Goal: Task Accomplishment & Management: Use online tool/utility

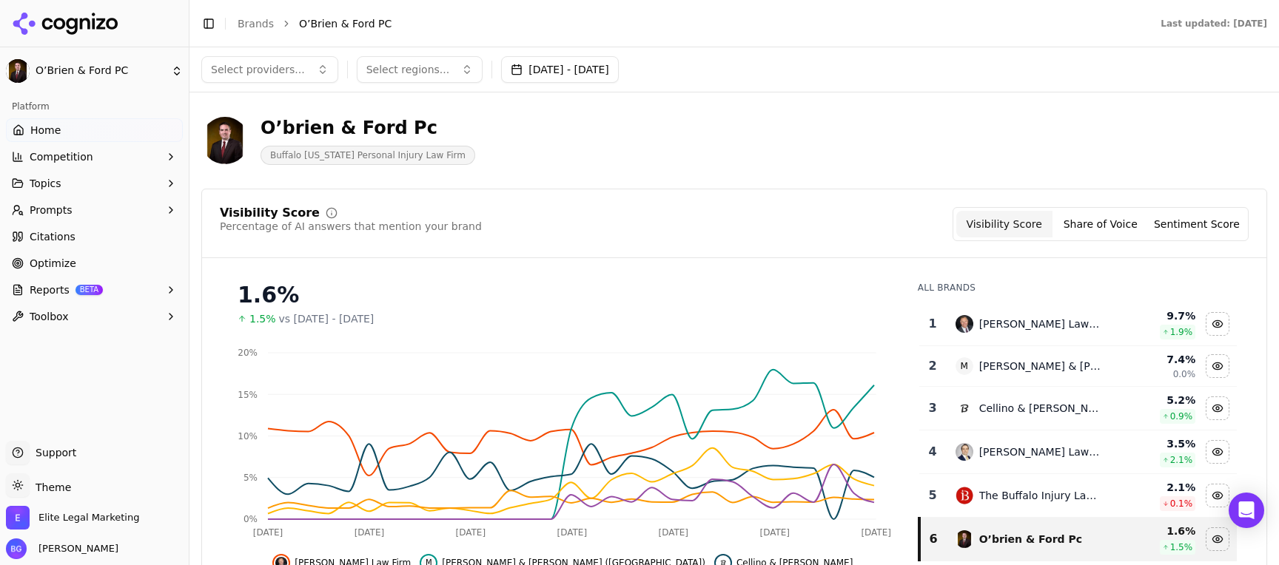
scroll to position [688, 0]
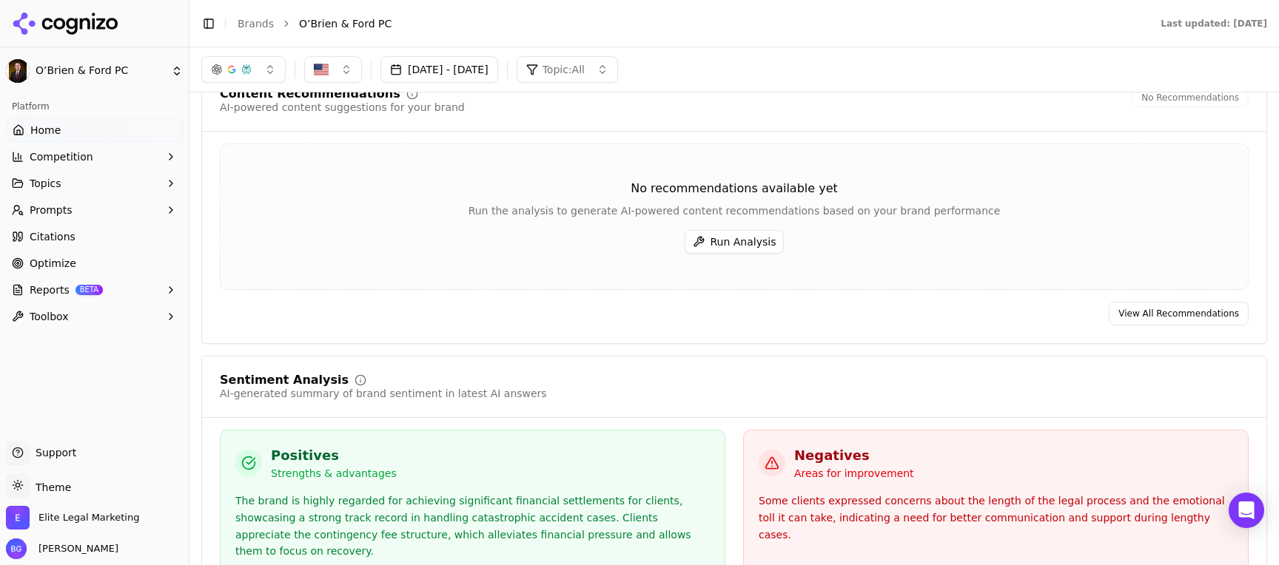
scroll to position [2278, 0]
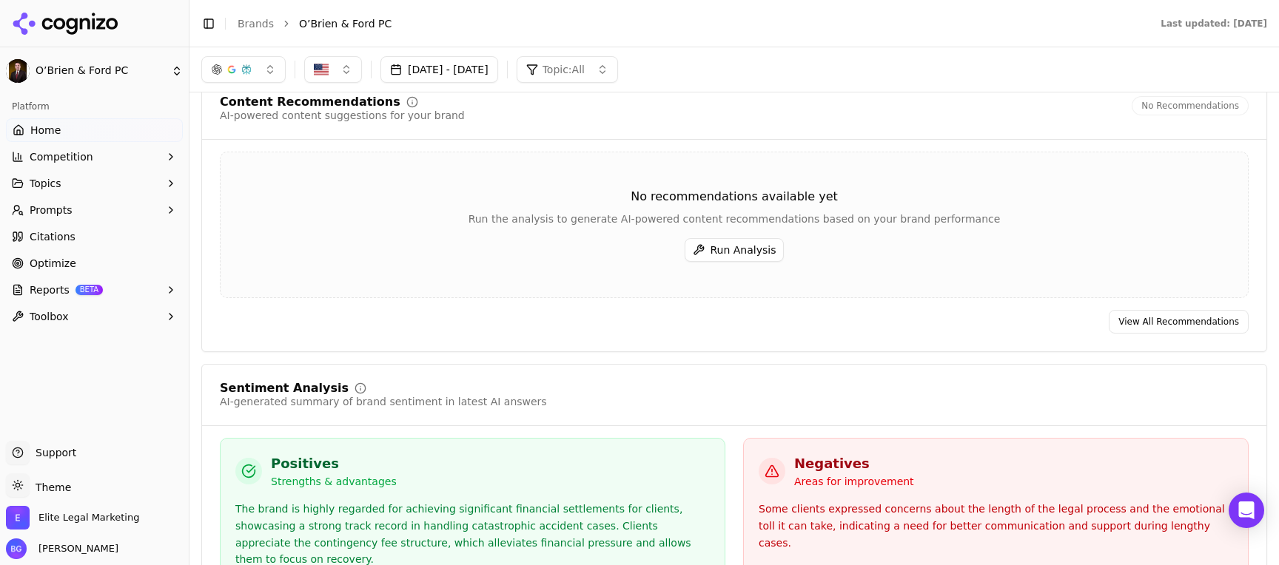
click at [739, 238] on button "Run Analysis" at bounding box center [734, 250] width 100 height 24
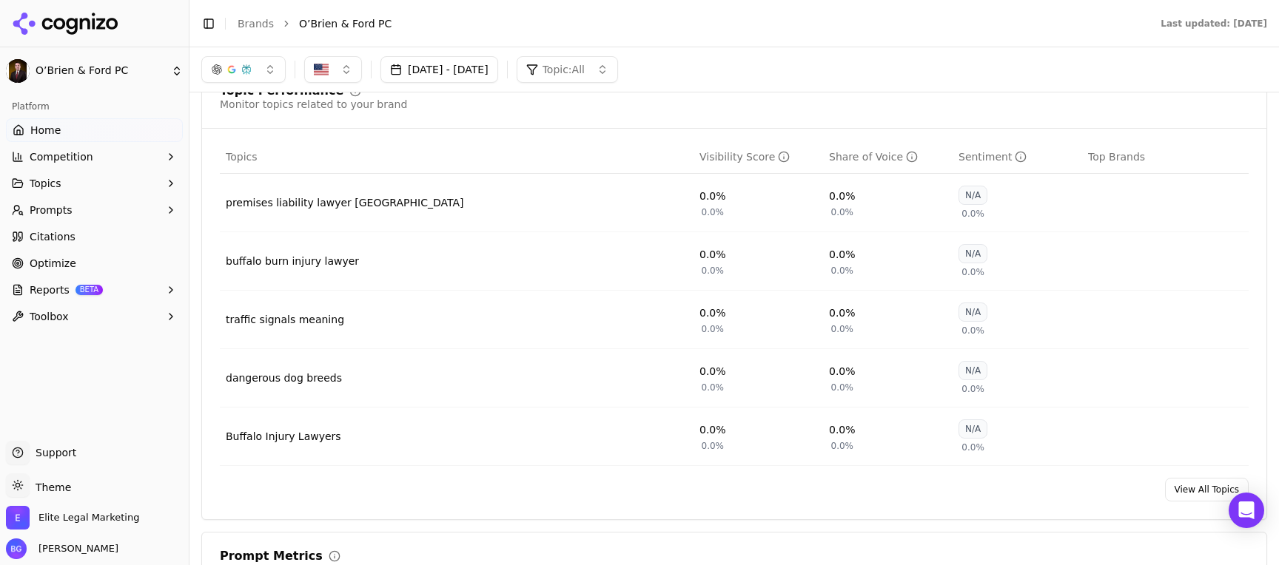
scroll to position [0, 0]
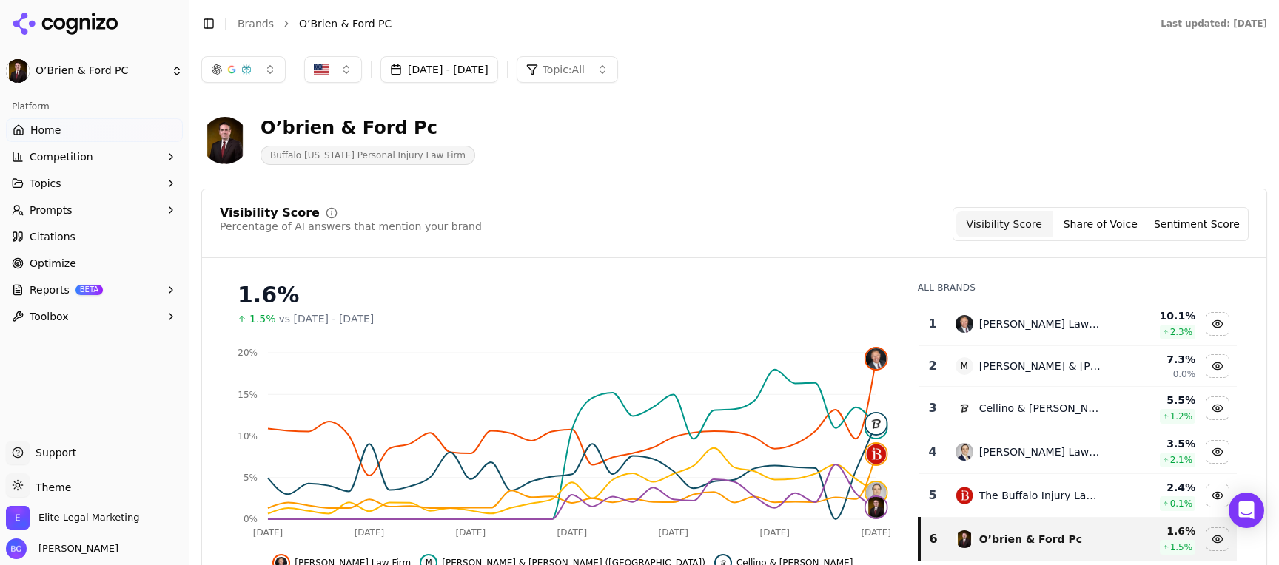
click at [319, 22] on span "O’Brien & Ford PC" at bounding box center [345, 23] width 92 height 15
click at [265, 22] on link "Brands" at bounding box center [256, 24] width 36 height 12
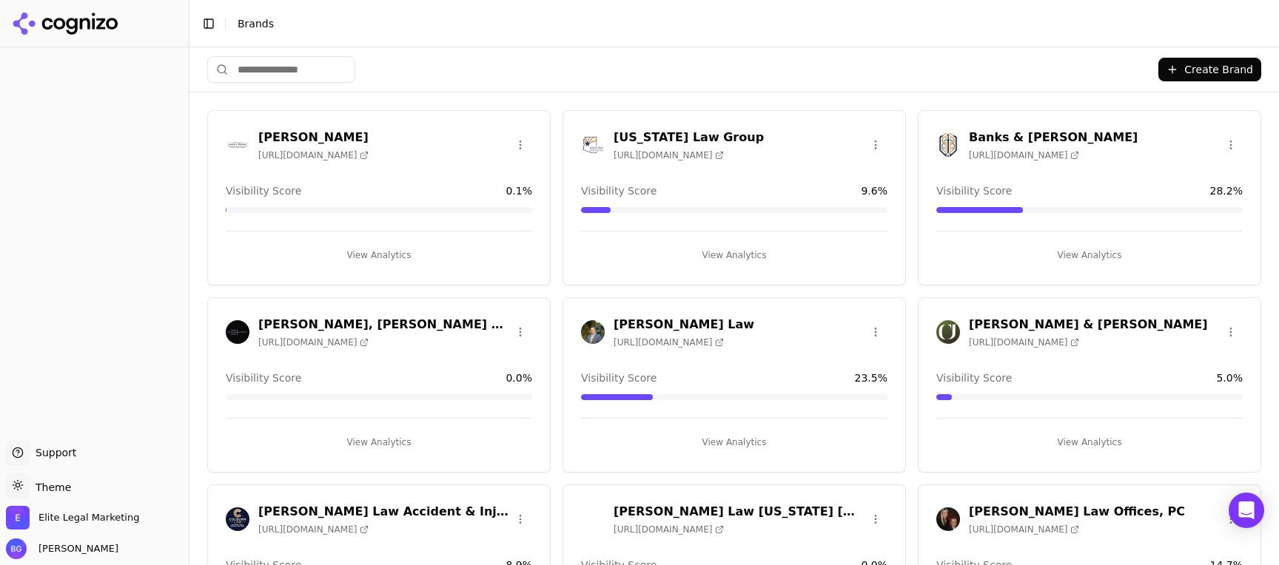
click at [671, 325] on h3 "[PERSON_NAME] Law" at bounding box center [683, 325] width 141 height 18
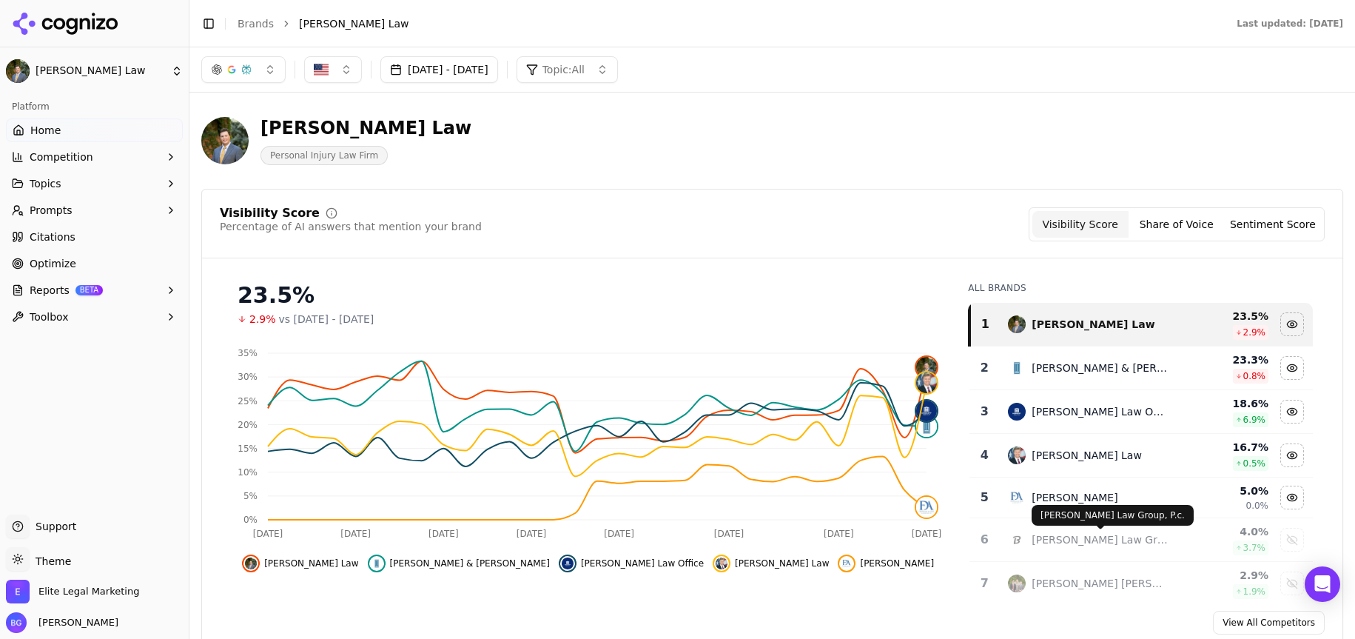
click at [1083, 539] on div "Vanmeveren Law Group, P.c." at bounding box center [1099, 539] width 136 height 15
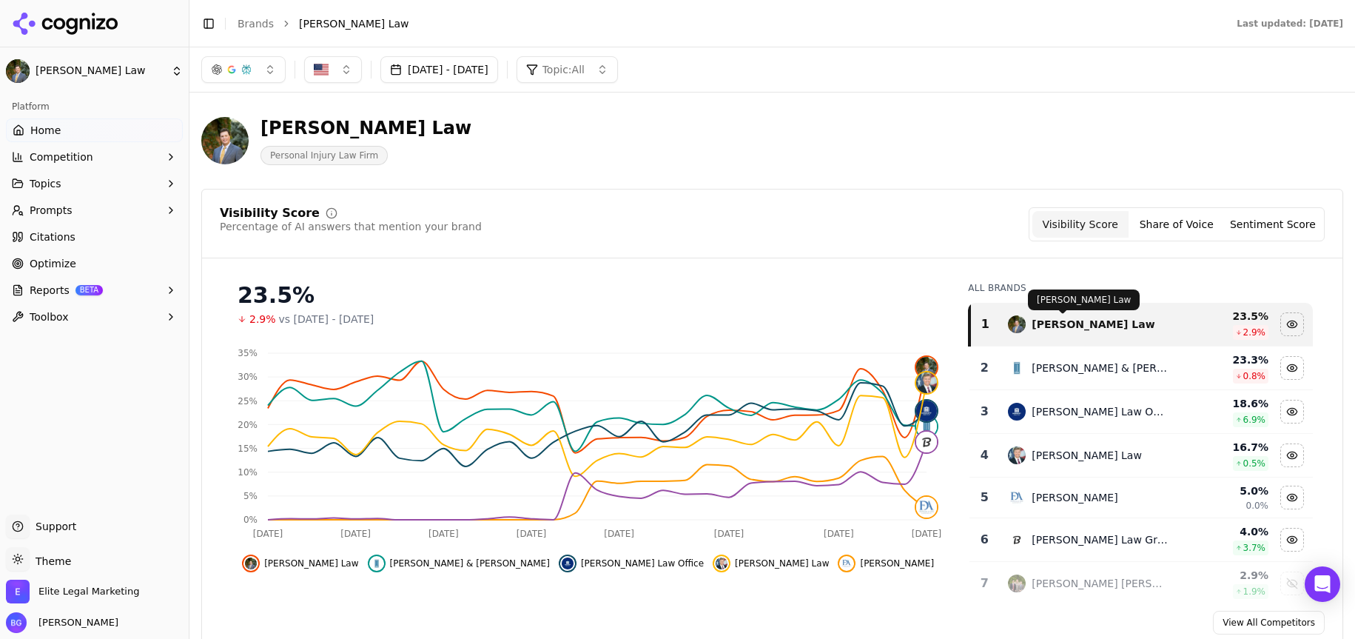
click at [1051, 326] on div "[PERSON_NAME] Law" at bounding box center [1092, 324] width 123 height 15
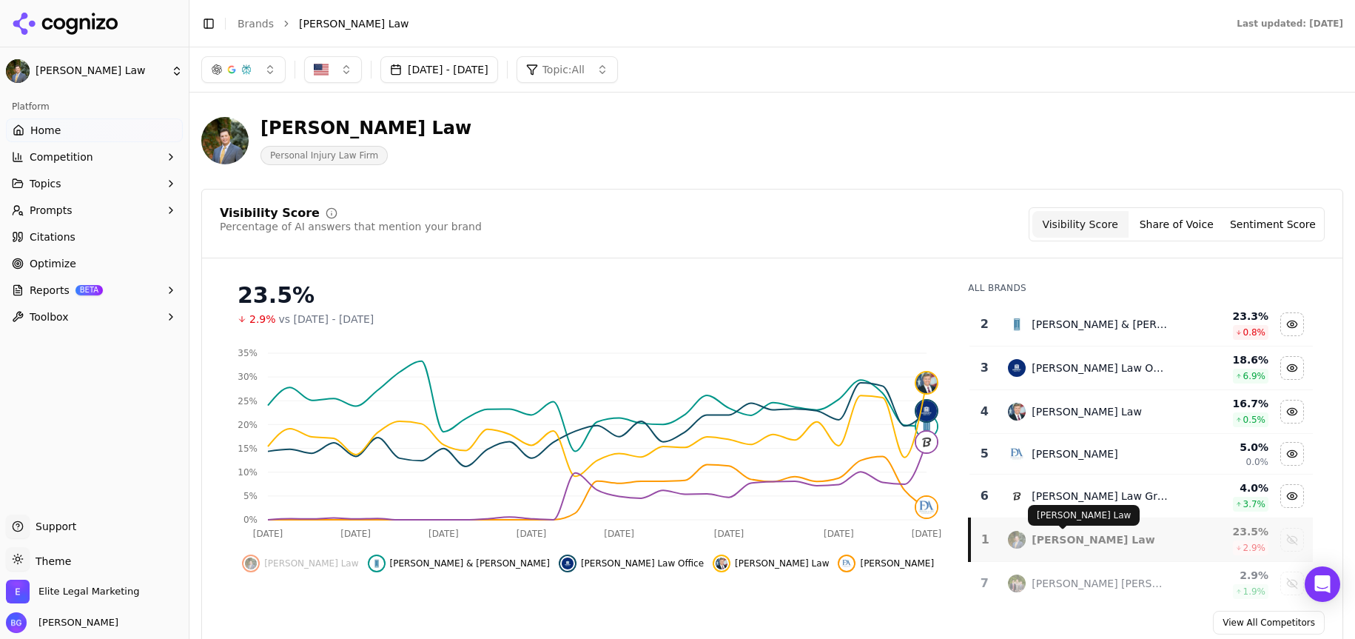
click at [1076, 538] on div "[PERSON_NAME] Law" at bounding box center [1092, 539] width 123 height 15
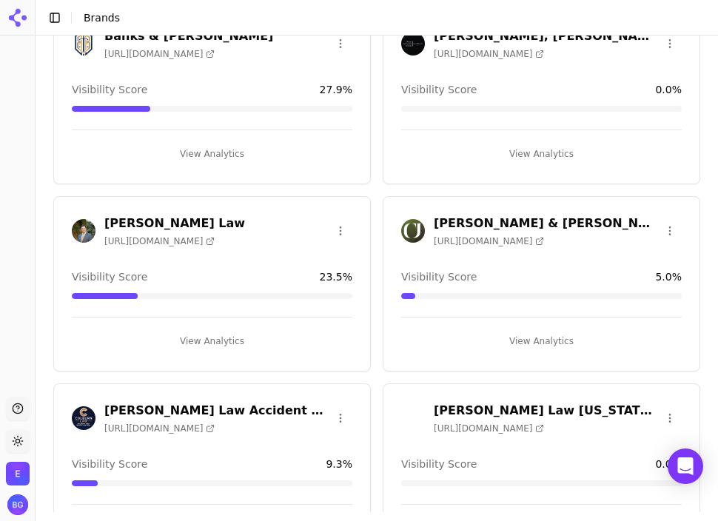
scroll to position [452, 0]
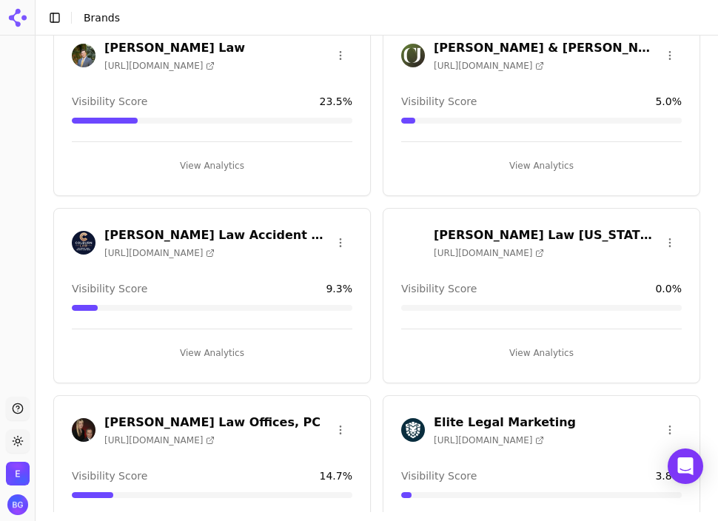
click at [206, 235] on h3 "[PERSON_NAME] Law Accident & Injury Lawyers" at bounding box center [216, 235] width 224 height 18
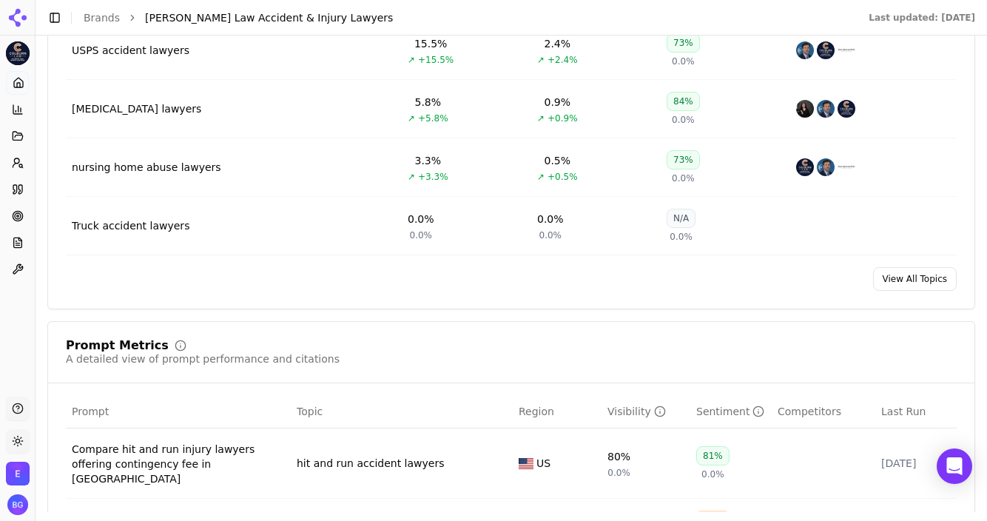
scroll to position [798, 0]
click at [717, 279] on link "View All Topics" at bounding box center [915, 278] width 84 height 24
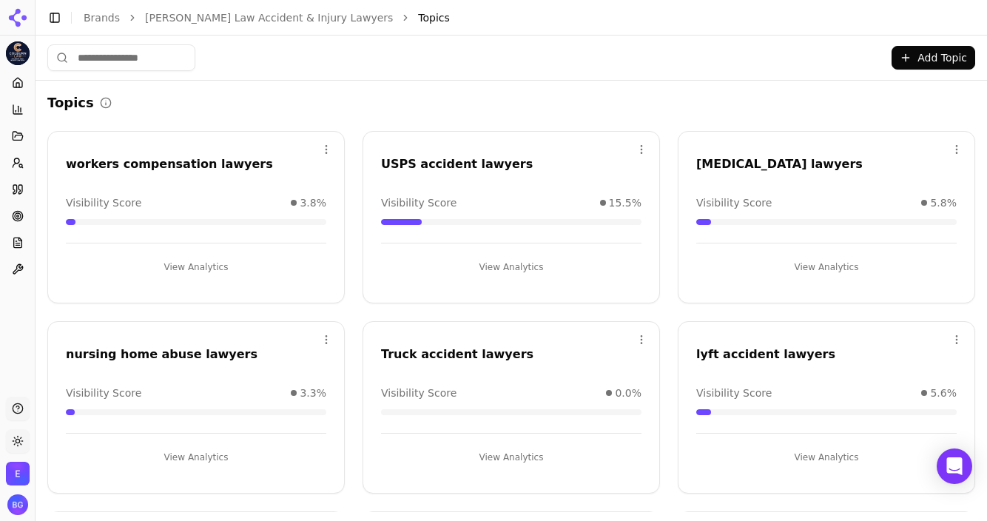
click at [717, 57] on button "Add Topic" at bounding box center [934, 58] width 84 height 24
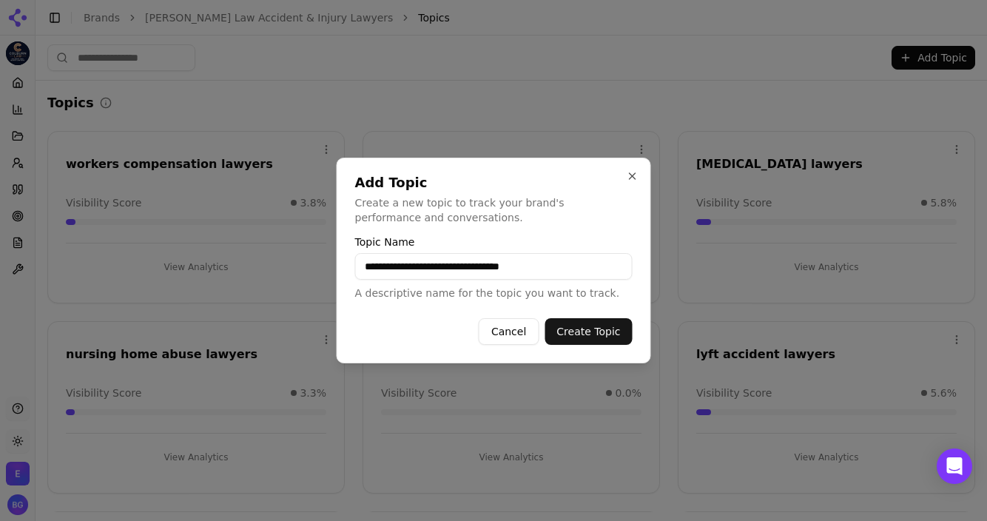
type input "**********"
click at [591, 329] on button "Create Topic" at bounding box center [588, 331] width 87 height 27
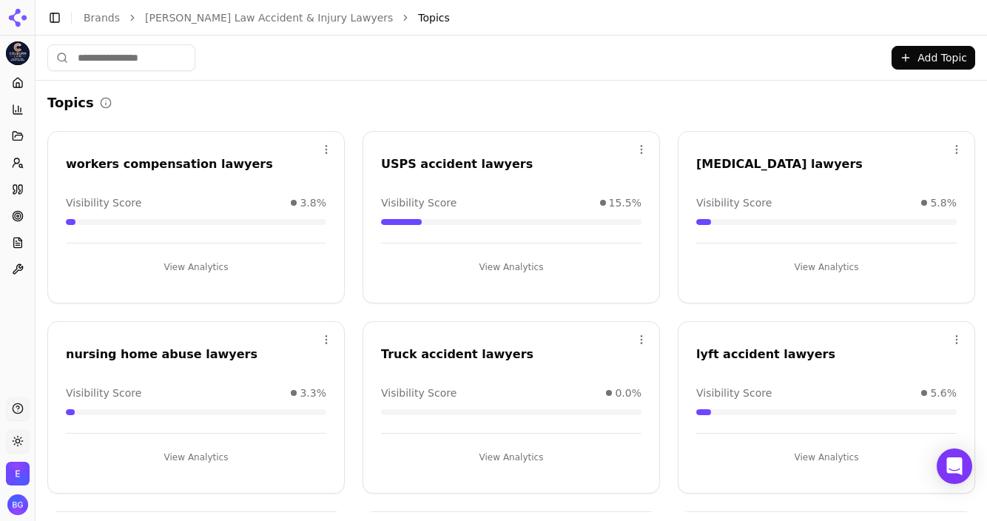
click at [717, 57] on button "Add Topic" at bounding box center [934, 58] width 84 height 24
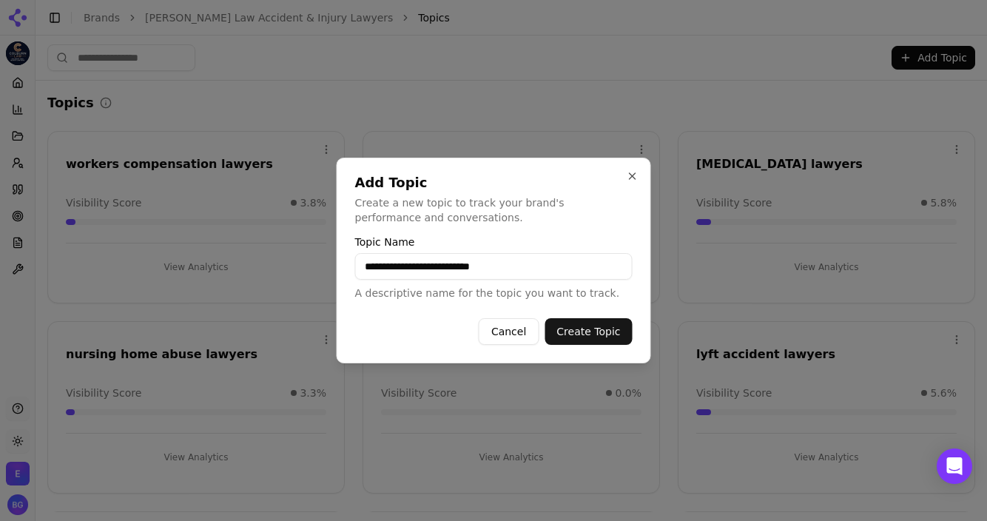
type input "**********"
click at [545, 318] on button "Create Topic" at bounding box center [588, 331] width 87 height 27
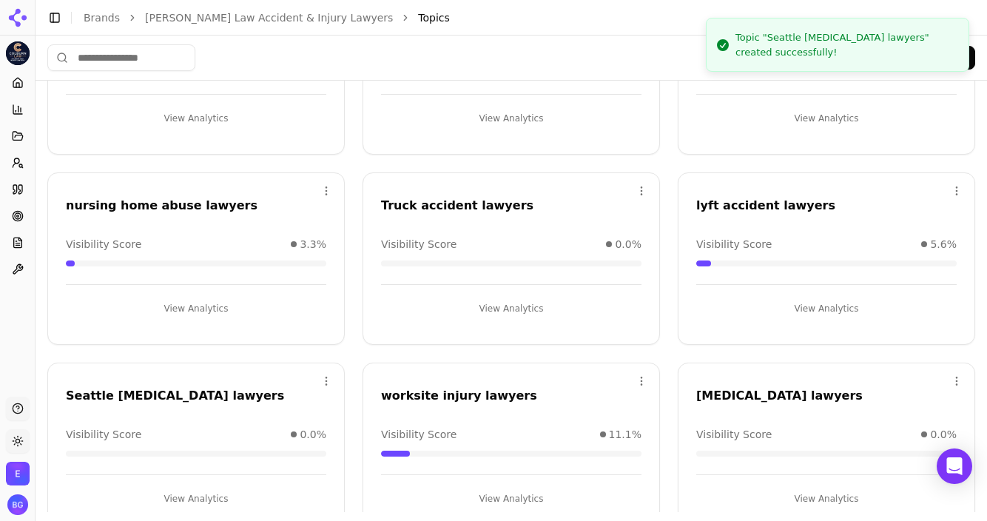
scroll to position [152, 0]
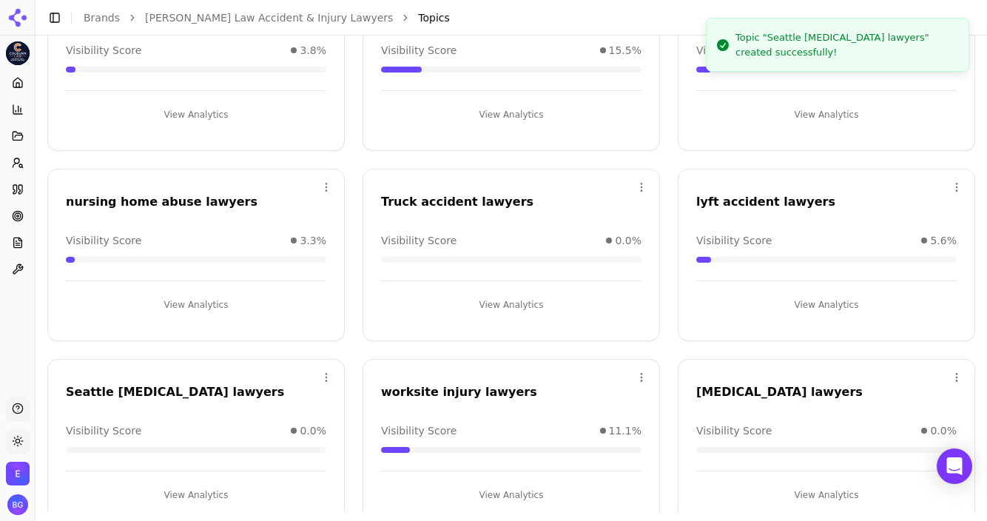
click at [717, 118] on button "View Analytics" at bounding box center [826, 115] width 260 height 24
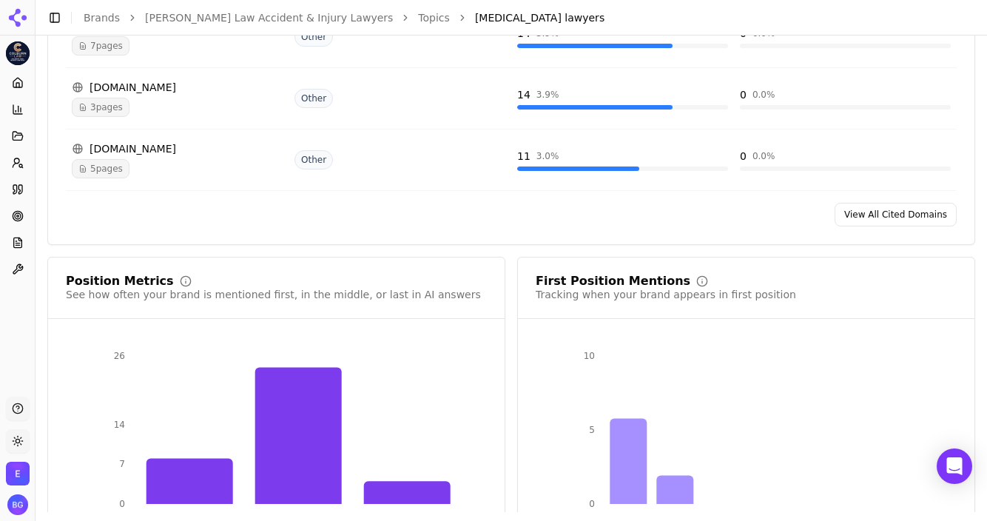
scroll to position [1441, 0]
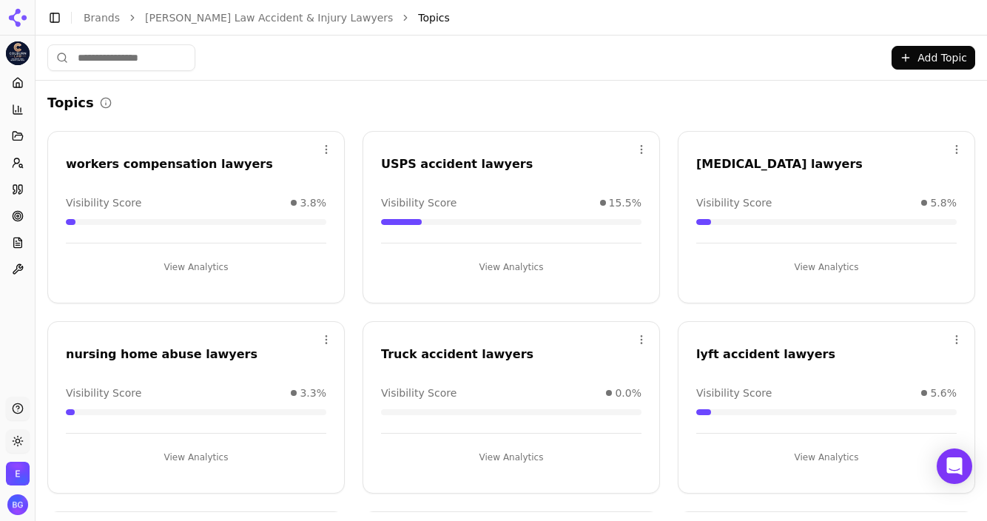
click at [447, 149] on div "Open menu USPS accident lawyers Visibility Score 15.5% View Analytics" at bounding box center [511, 217] width 297 height 172
click at [447, 164] on div "USPS accident lawyers" at bounding box center [511, 164] width 260 height 18
click at [512, 265] on button "View Analytics" at bounding box center [511, 267] width 260 height 24
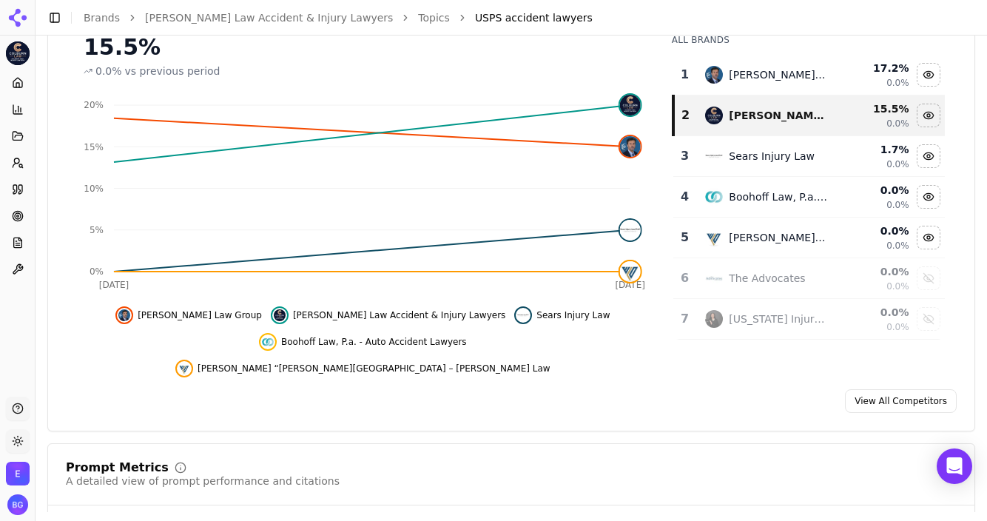
scroll to position [195, 0]
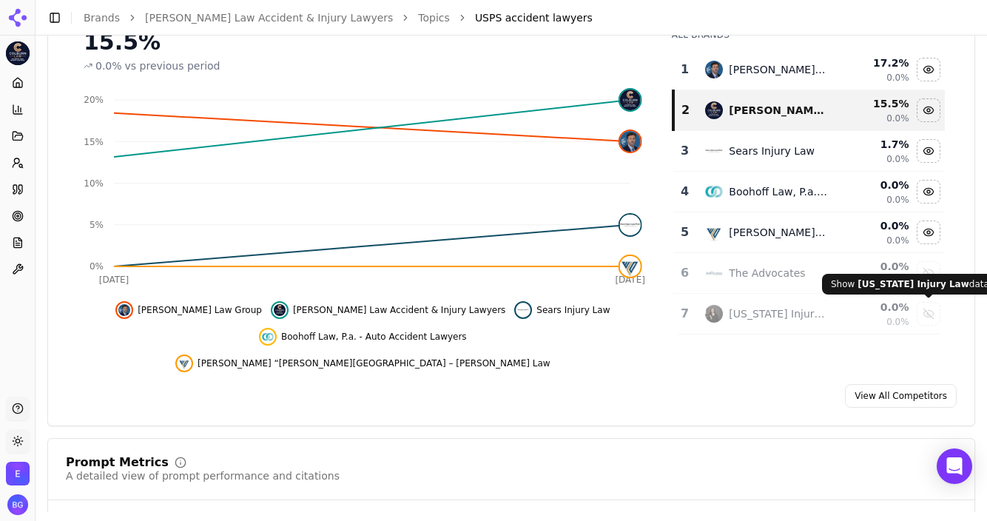
click at [717, 314] on div "Show washington injury law data" at bounding box center [929, 314] width 22 height 22
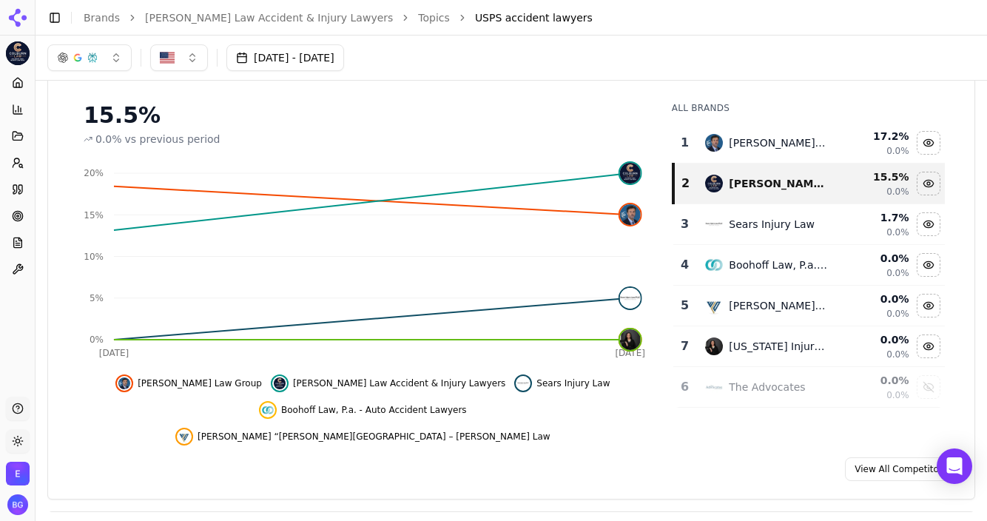
scroll to position [0, 0]
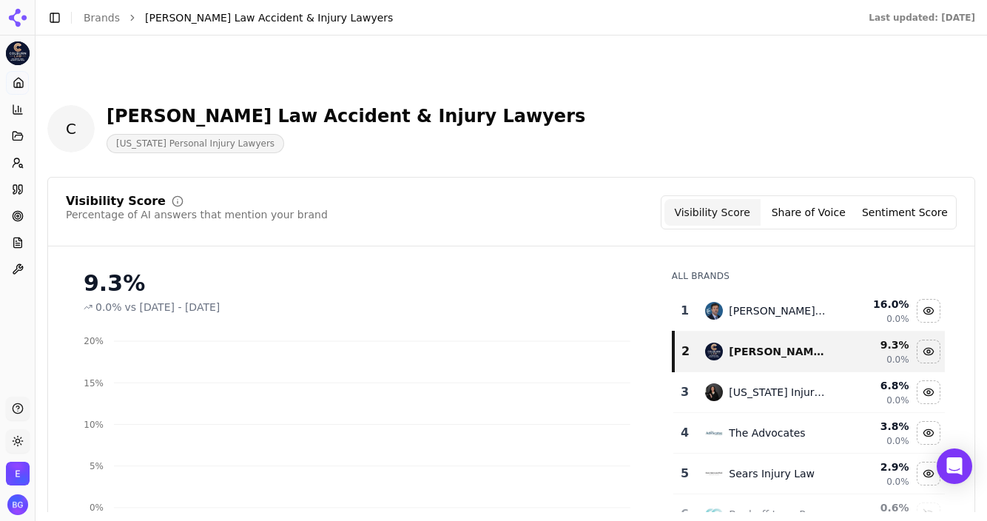
scroll to position [798, 0]
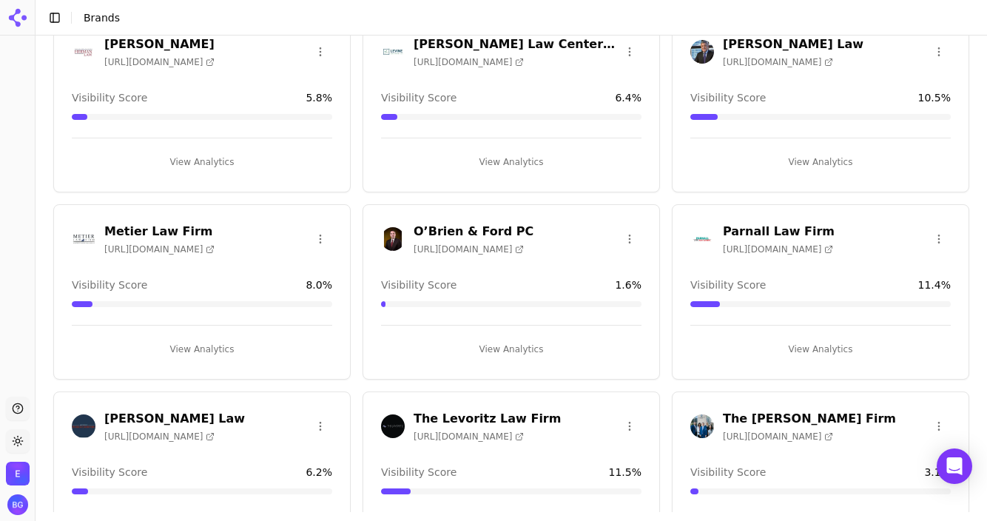
scroll to position [1018, 0]
click at [717, 234] on h3 "Parnall Law Firm" at bounding box center [779, 231] width 112 height 18
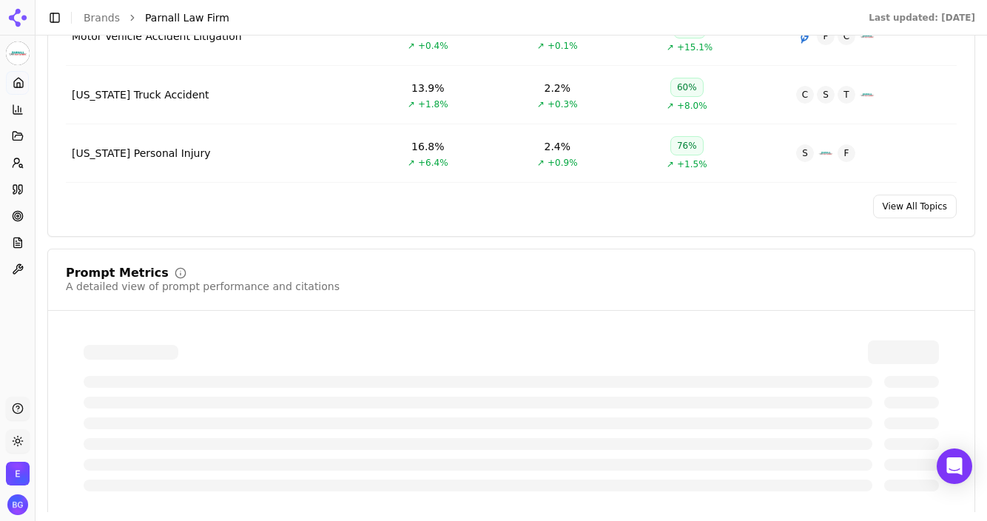
scroll to position [881, 0]
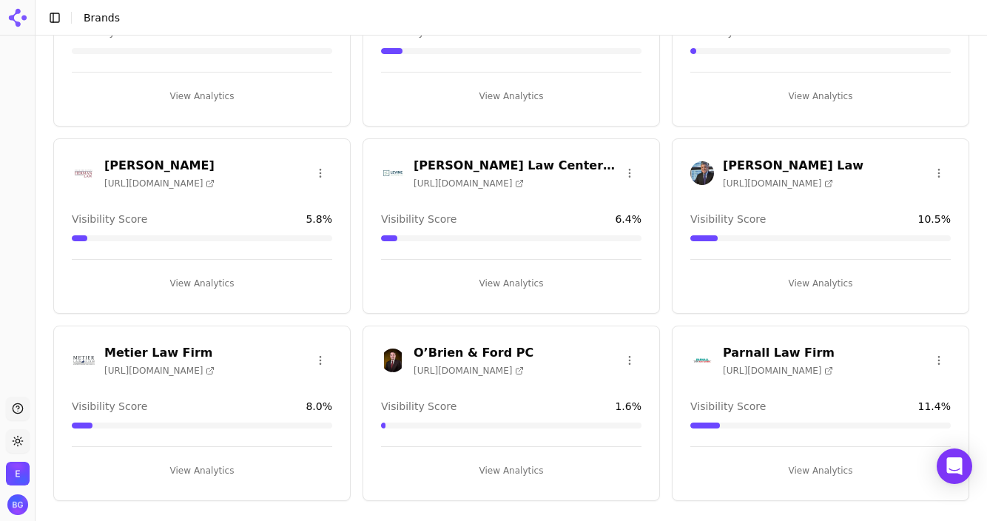
scroll to position [889, 0]
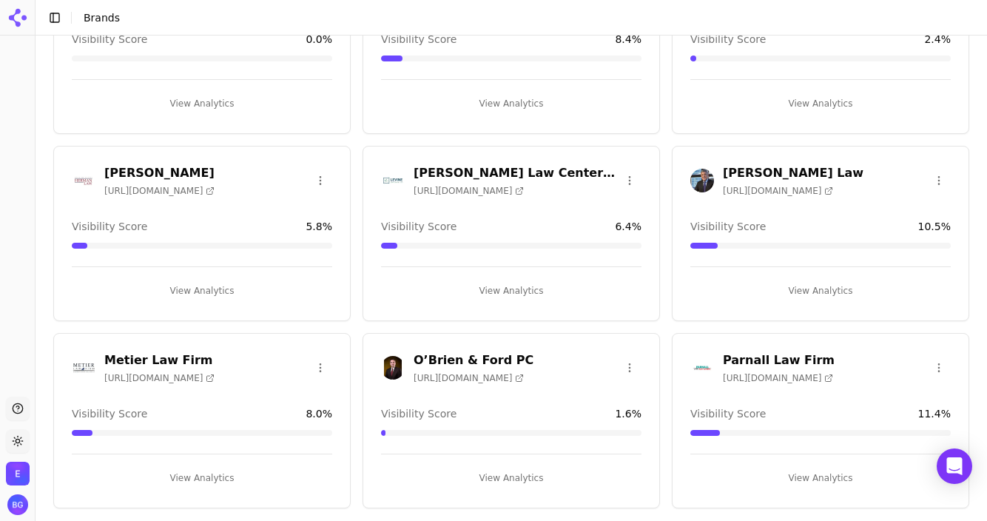
click at [717, 172] on h3 "[PERSON_NAME] Law" at bounding box center [793, 173] width 141 height 18
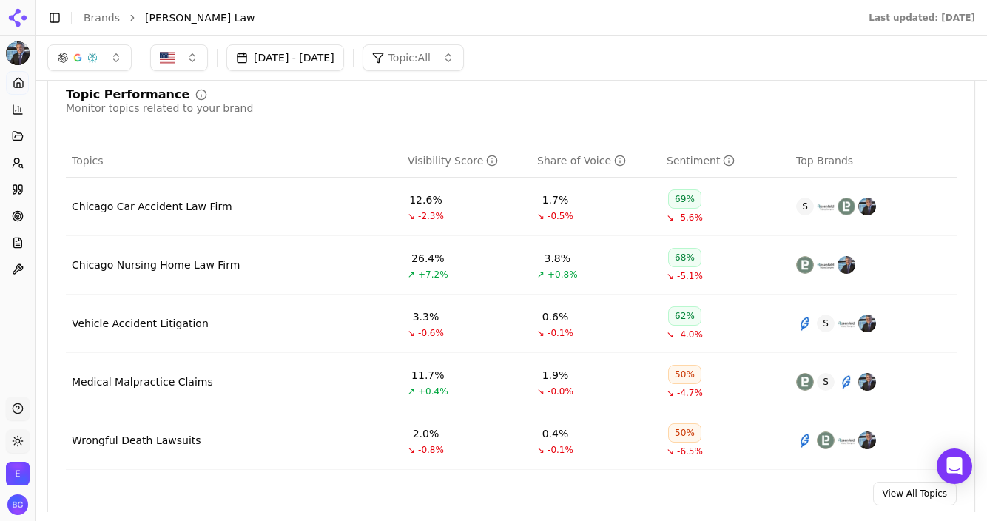
scroll to position [581, 0]
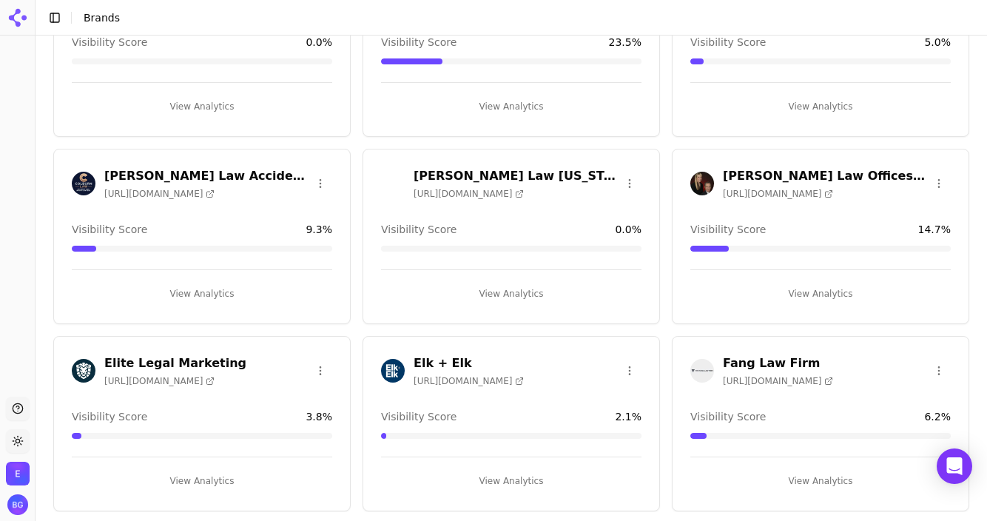
scroll to position [323, 0]
click at [206, 175] on h3 "[PERSON_NAME] Law Accident & Injury Lawyers" at bounding box center [206, 177] width 204 height 18
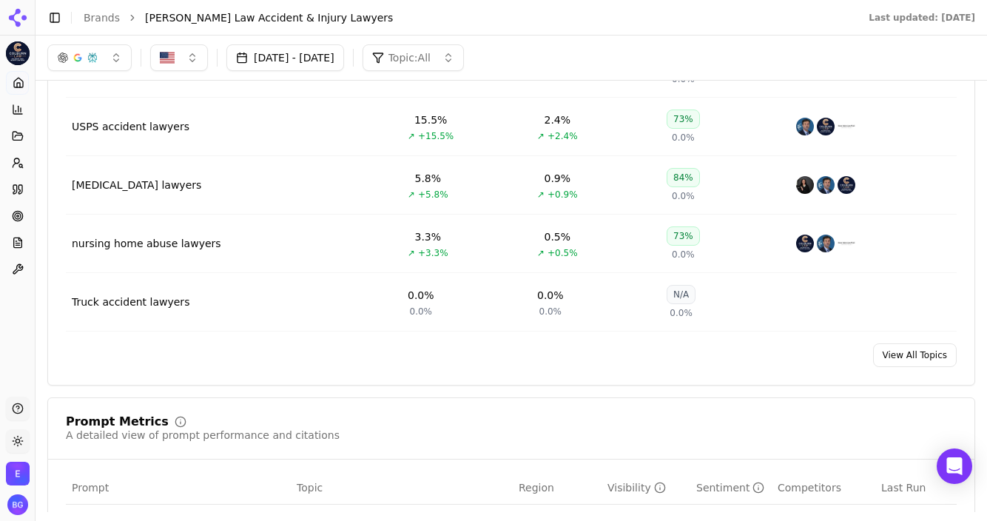
scroll to position [715, 0]
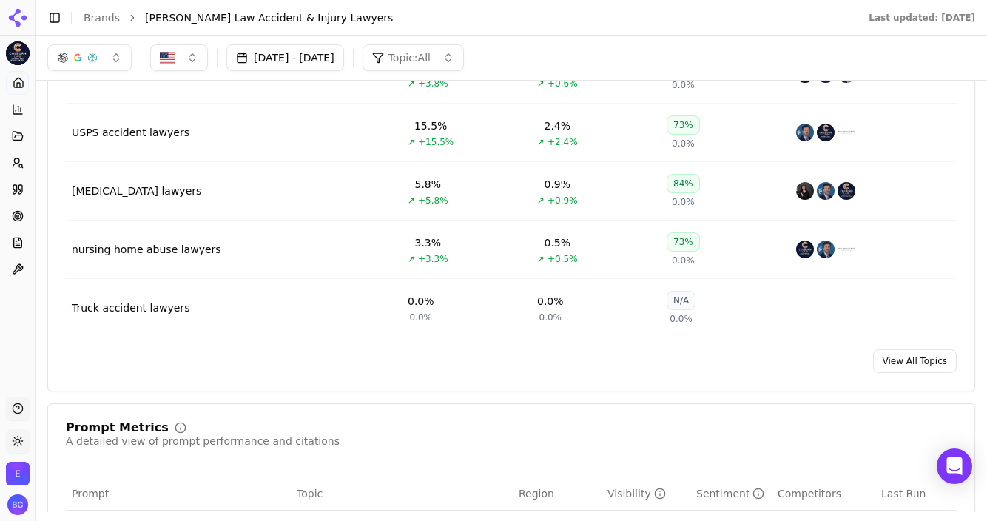
click at [717, 360] on link "View All Topics" at bounding box center [915, 361] width 84 height 24
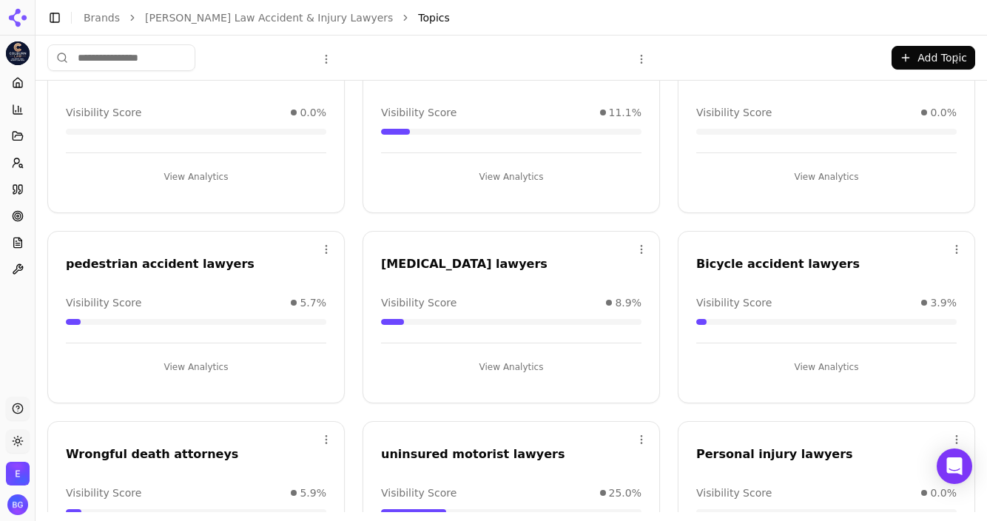
scroll to position [364, 0]
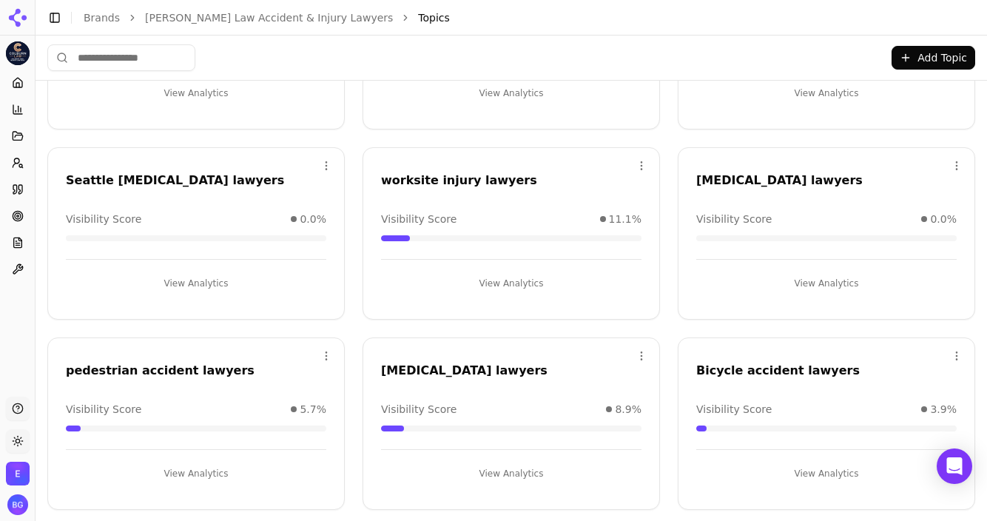
click at [717, 57] on button "Add Topic" at bounding box center [934, 58] width 84 height 24
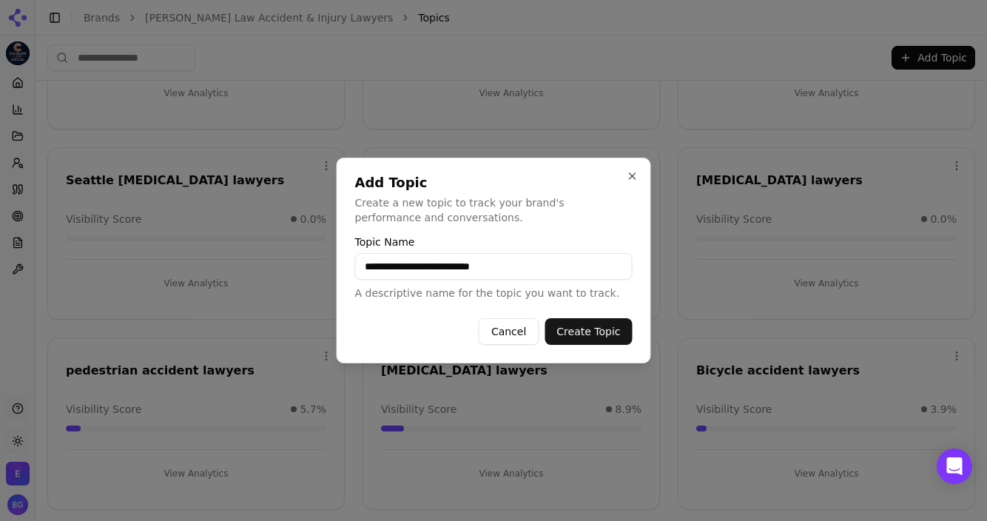
type input "**********"
click at [545, 318] on button "Create Topic" at bounding box center [588, 331] width 87 height 27
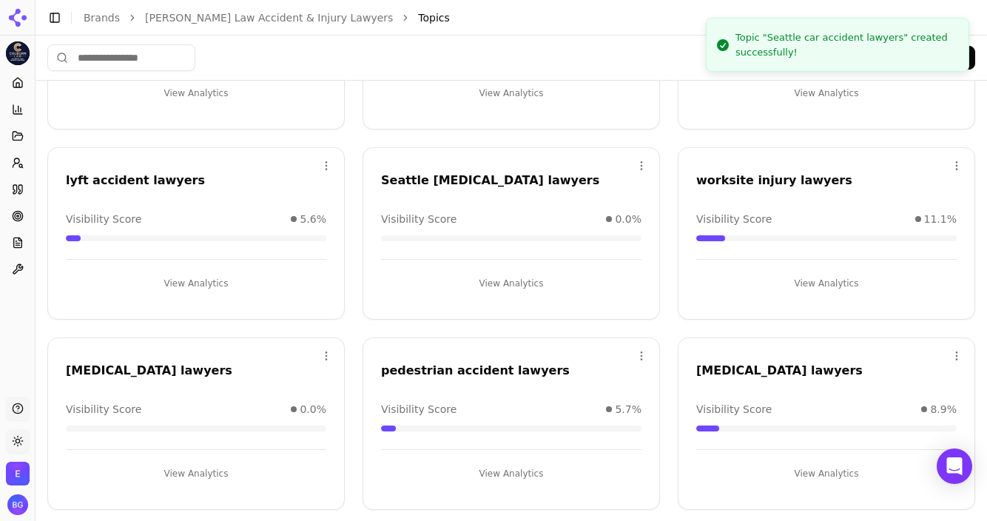
click at [717, 59] on button "Add Topic" at bounding box center [934, 58] width 84 height 24
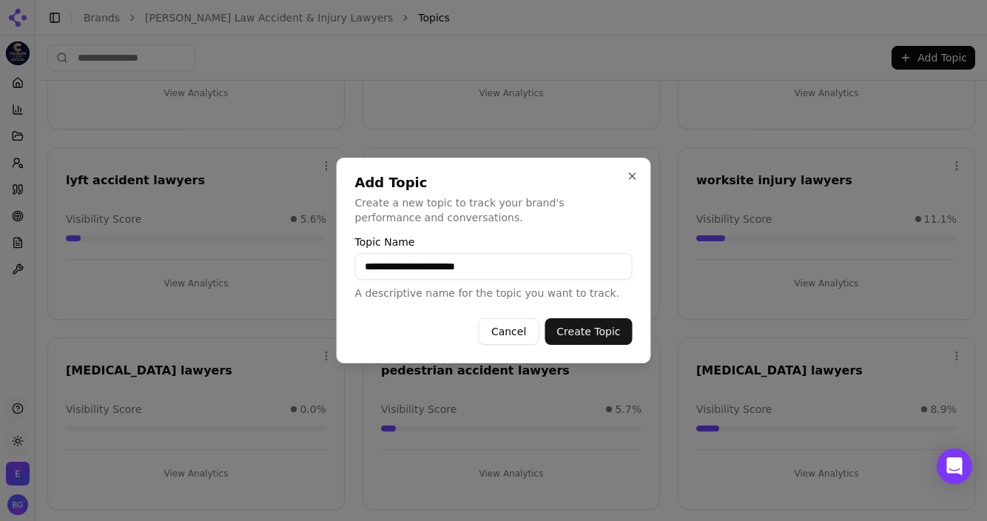
type input "**********"
click at [545, 318] on button "Create Topic" at bounding box center [588, 331] width 87 height 27
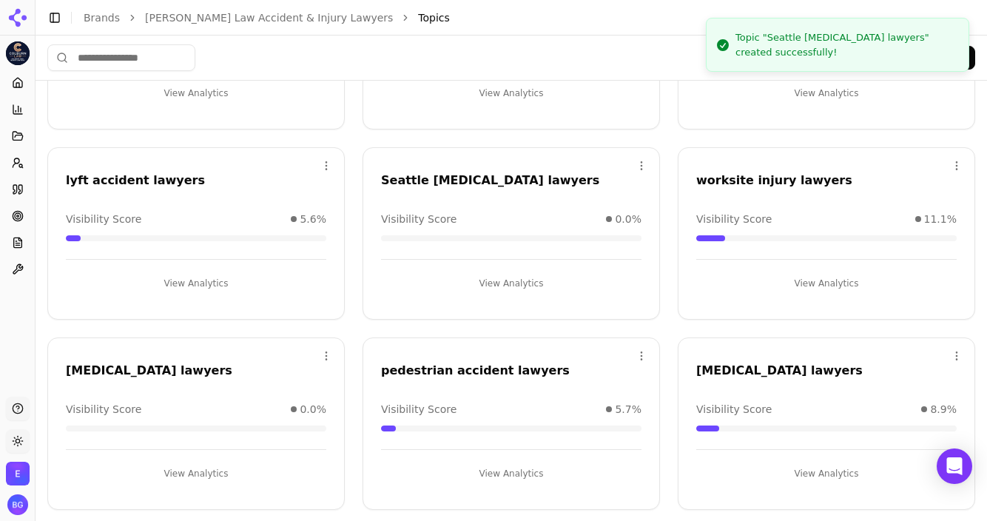
click at [717, 58] on button "Add Topic" at bounding box center [934, 58] width 84 height 24
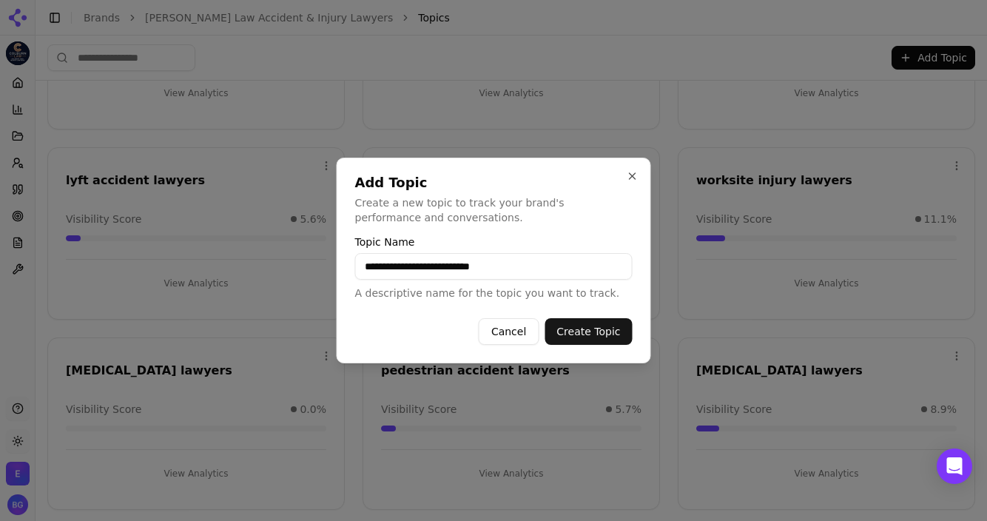
type input "**********"
click at [545, 318] on button "Create Topic" at bounding box center [588, 331] width 87 height 27
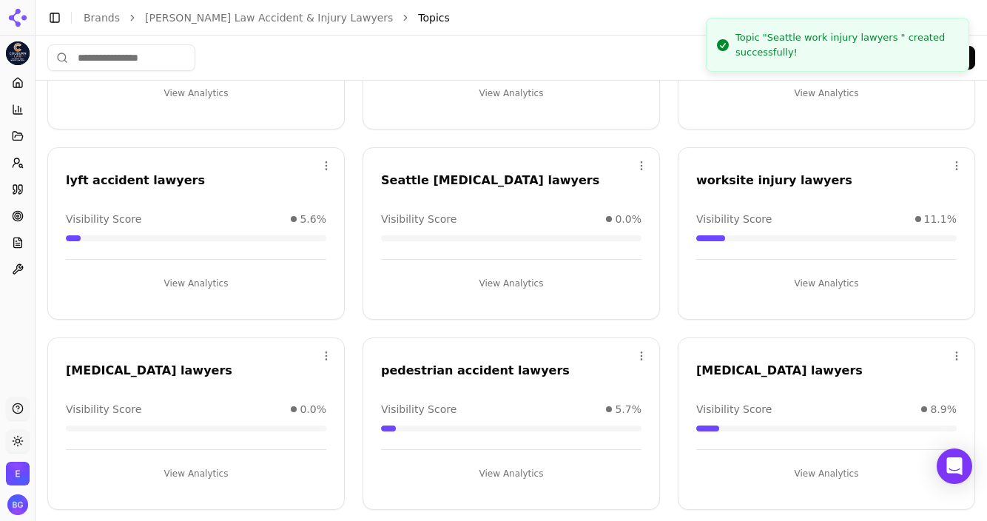
click at [717, 55] on button "Add Topic" at bounding box center [934, 58] width 84 height 24
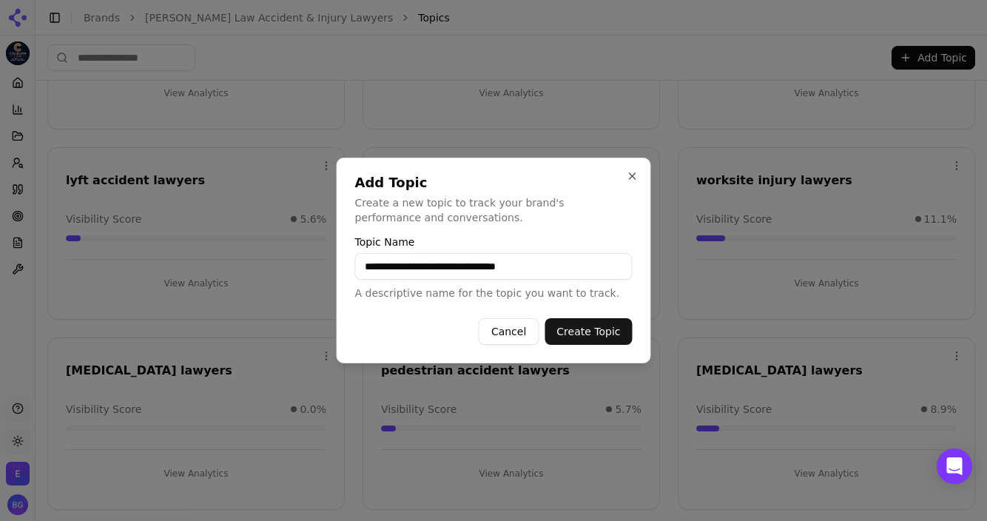
type input "**********"
click at [545, 318] on button "Create Topic" at bounding box center [588, 331] width 87 height 27
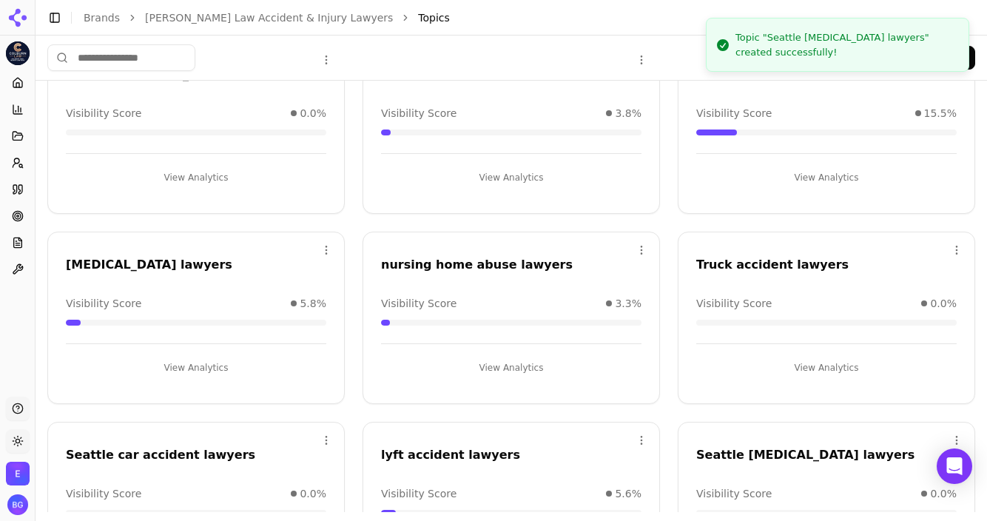
scroll to position [89, 0]
click at [717, 54] on button "Add Topic" at bounding box center [934, 58] width 84 height 24
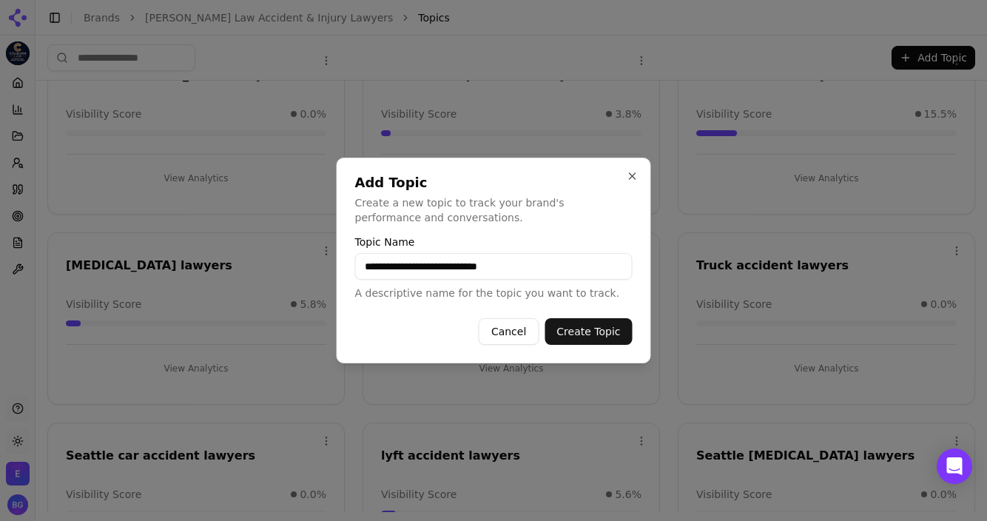
type input "**********"
click at [545, 318] on button "Create Topic" at bounding box center [588, 331] width 87 height 27
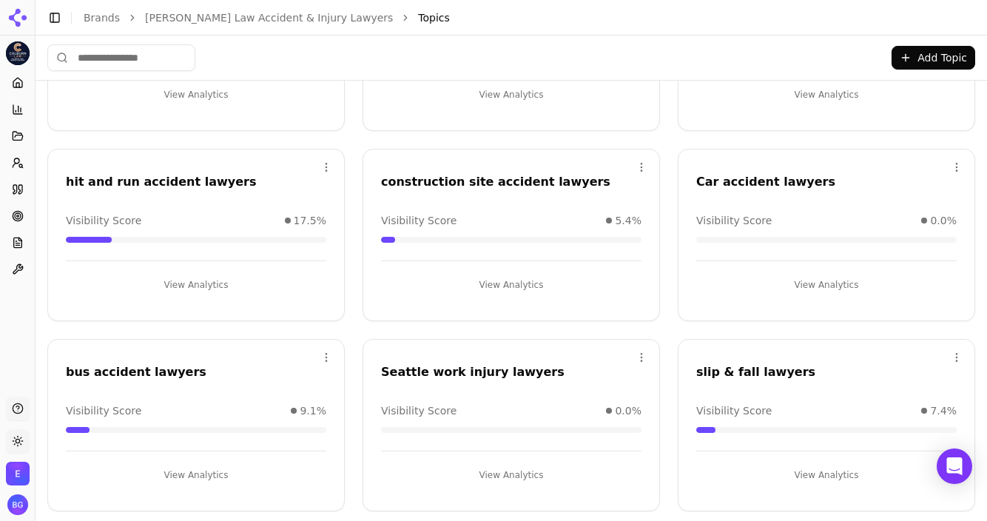
scroll to position [1116, 0]
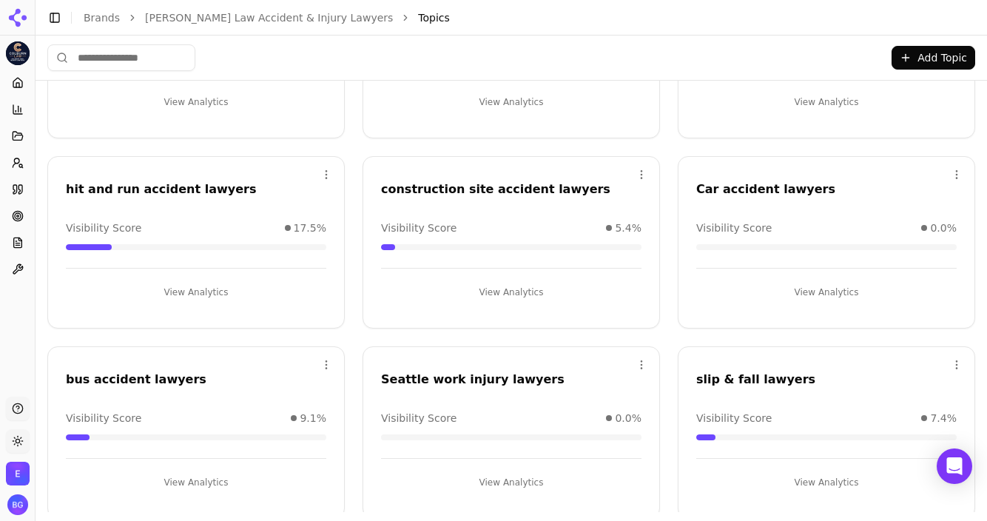
click at [717, 55] on button "Add Topic" at bounding box center [934, 58] width 84 height 24
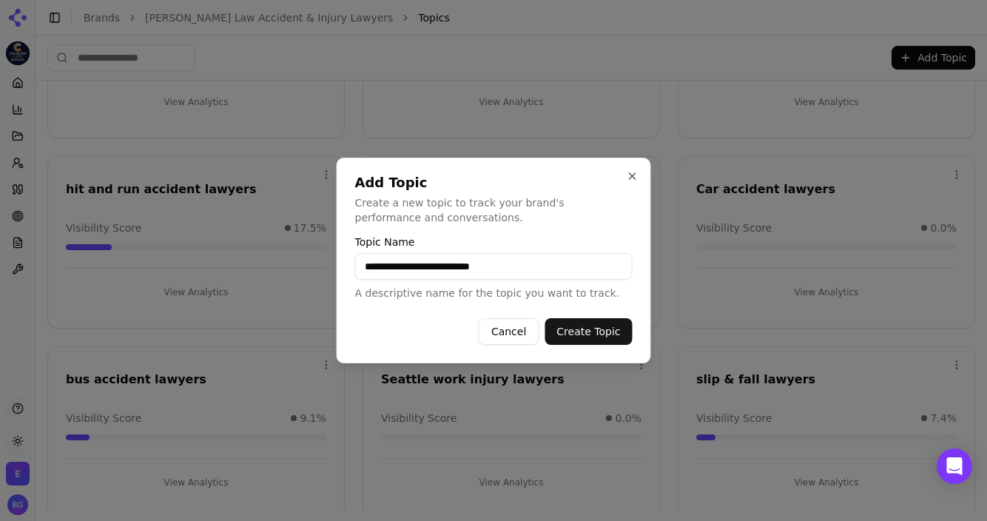
type input "**********"
click at [545, 318] on button "Create Topic" at bounding box center [588, 331] width 87 height 27
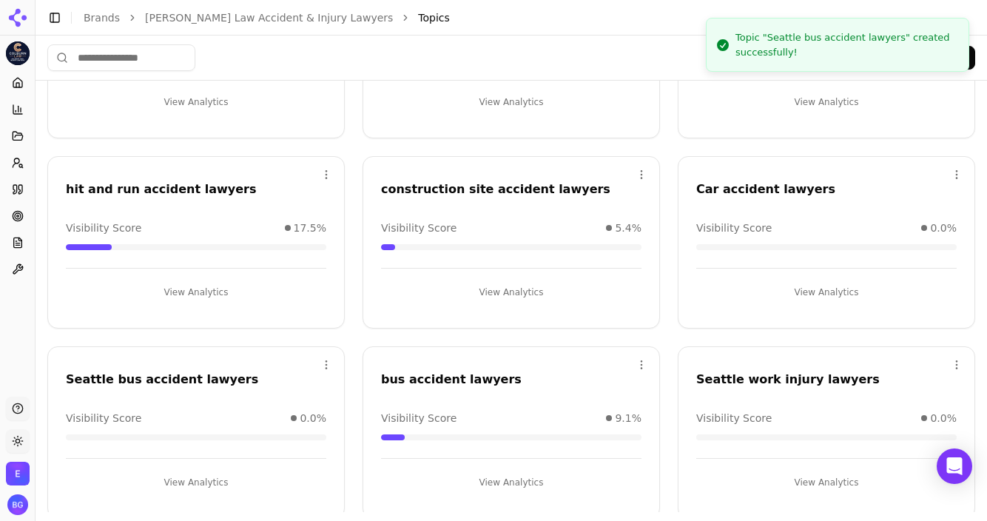
click at [717, 55] on button "Add Topic" at bounding box center [934, 58] width 84 height 24
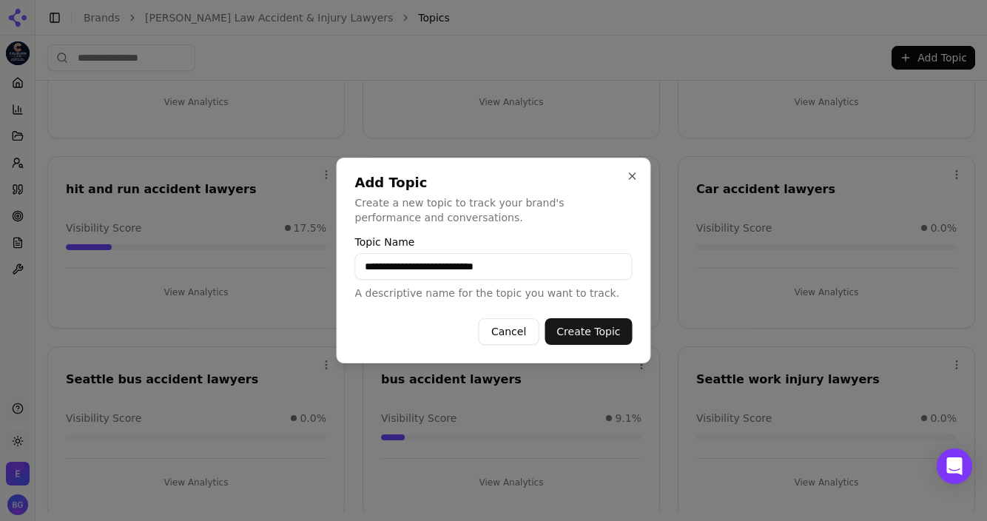
type input "**********"
click at [545, 318] on button "Create Topic" at bounding box center [588, 331] width 87 height 27
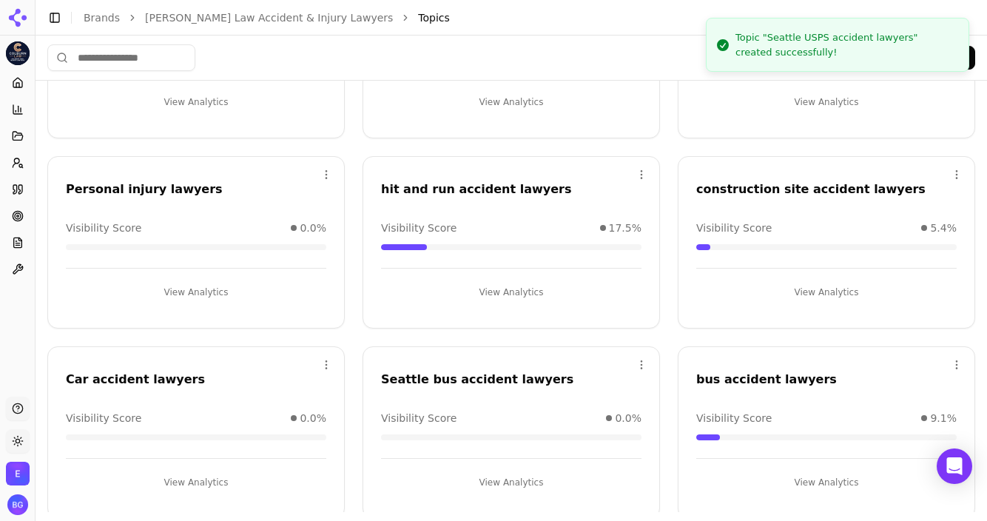
click at [717, 59] on button "Add Topic" at bounding box center [934, 58] width 84 height 24
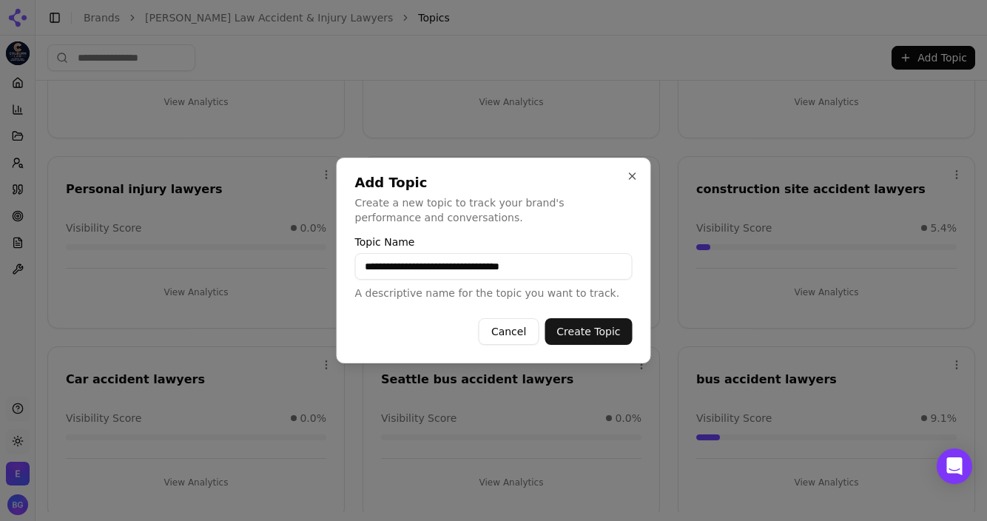
type input "**********"
click at [545, 318] on button "Create Topic" at bounding box center [588, 331] width 87 height 27
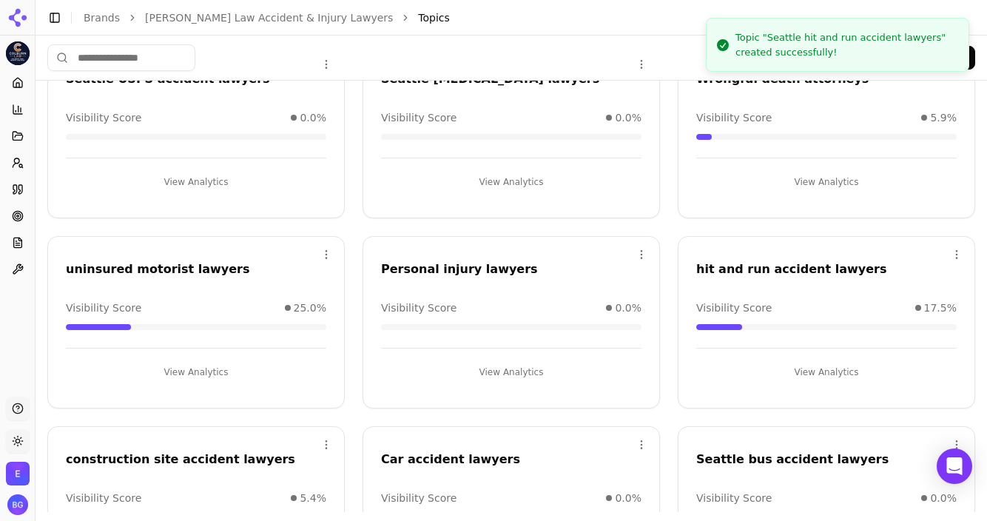
scroll to position [1034, 0]
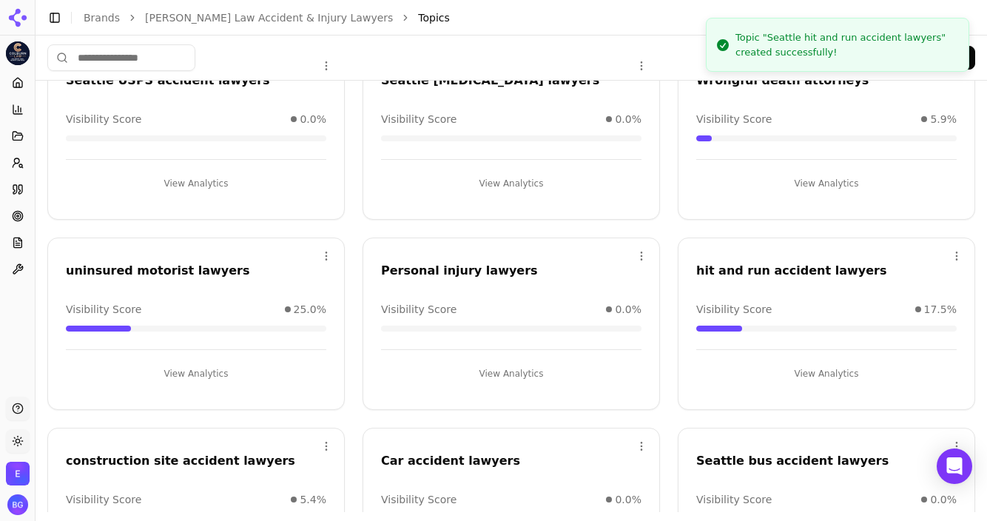
click at [717, 61] on button "Add Topic" at bounding box center [934, 58] width 84 height 24
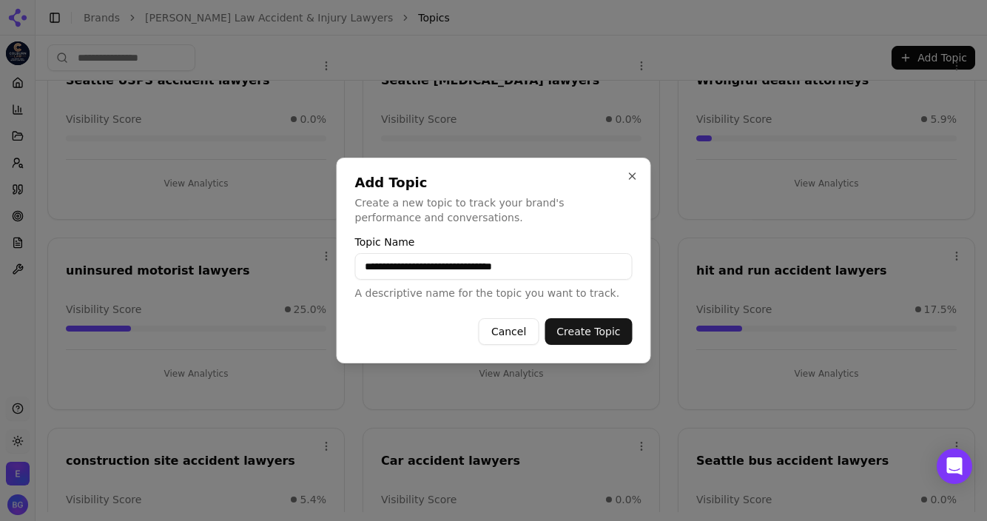
type input "**********"
click at [545, 318] on button "Create Topic" at bounding box center [588, 331] width 87 height 27
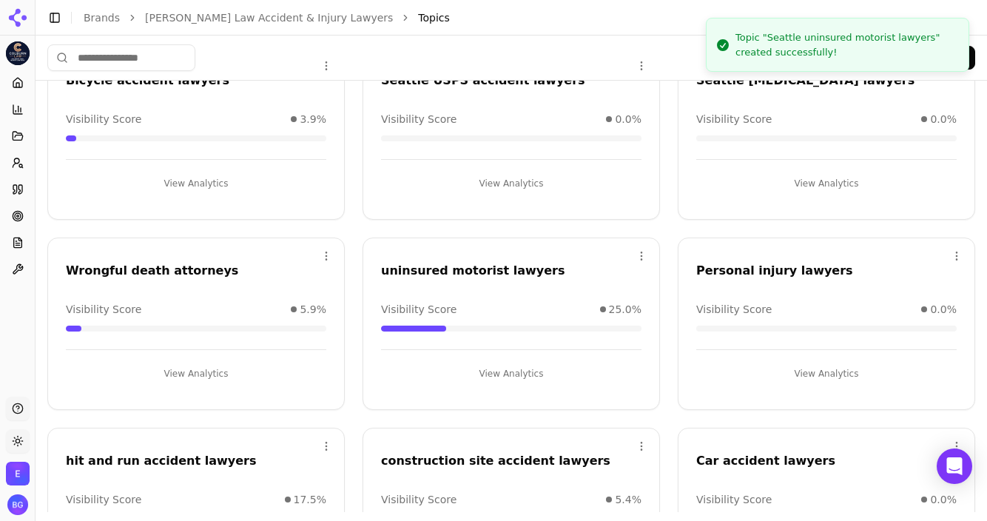
scroll to position [967, 0]
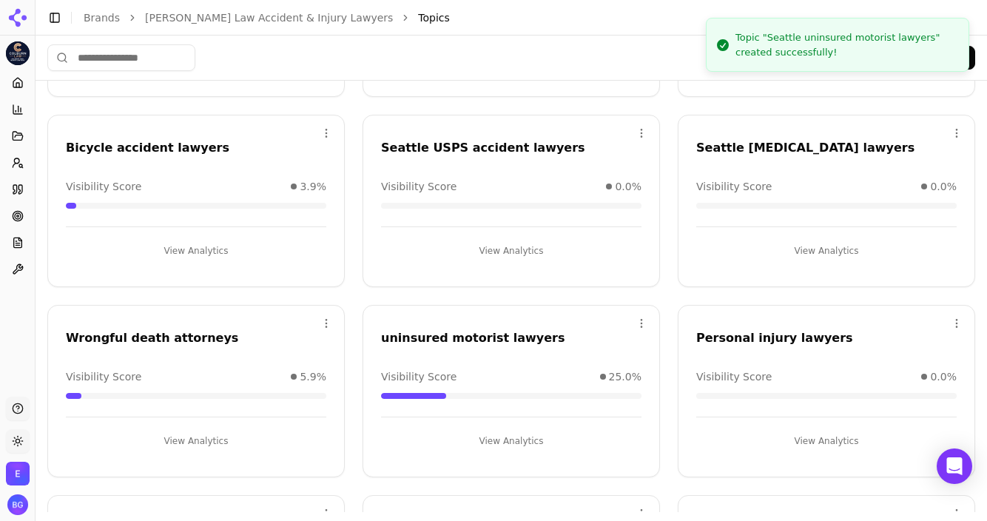
click at [717, 63] on button "Add Topic" at bounding box center [934, 58] width 84 height 24
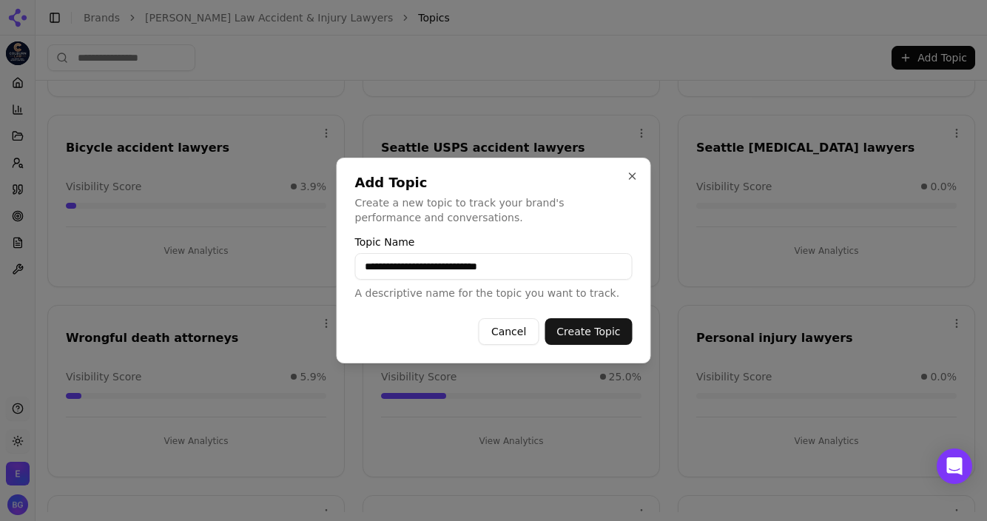
type input "**********"
click at [545, 318] on button "Create Topic" at bounding box center [588, 331] width 87 height 27
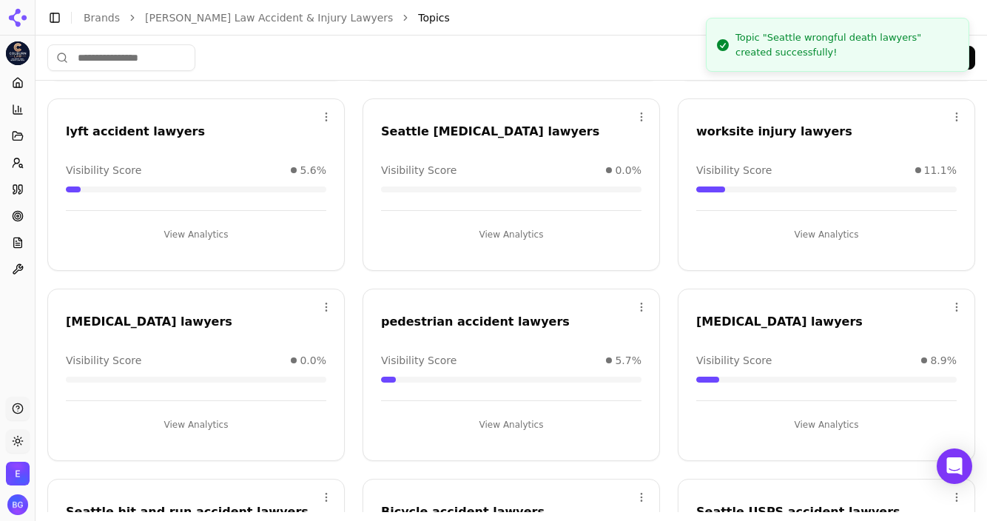
scroll to position [593, 0]
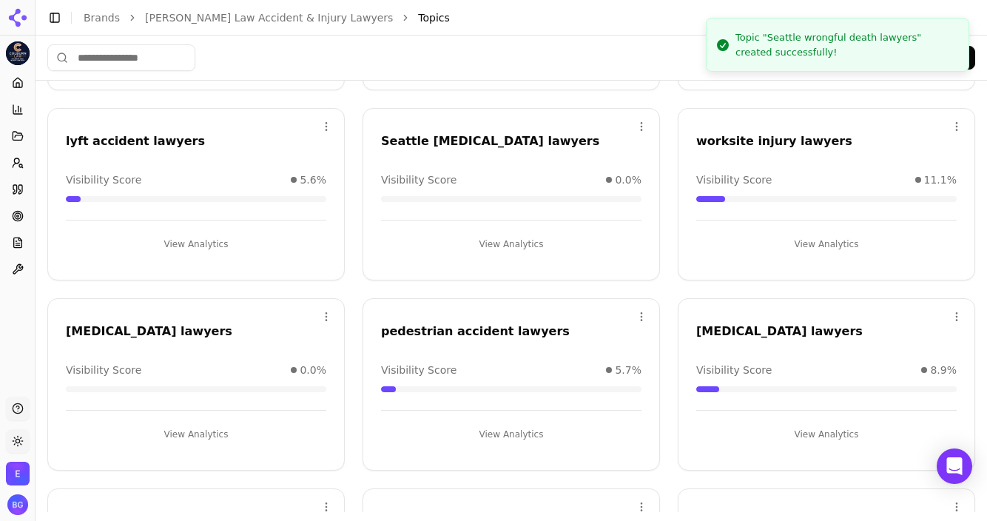
click at [717, 58] on button "Add Topic" at bounding box center [934, 58] width 84 height 24
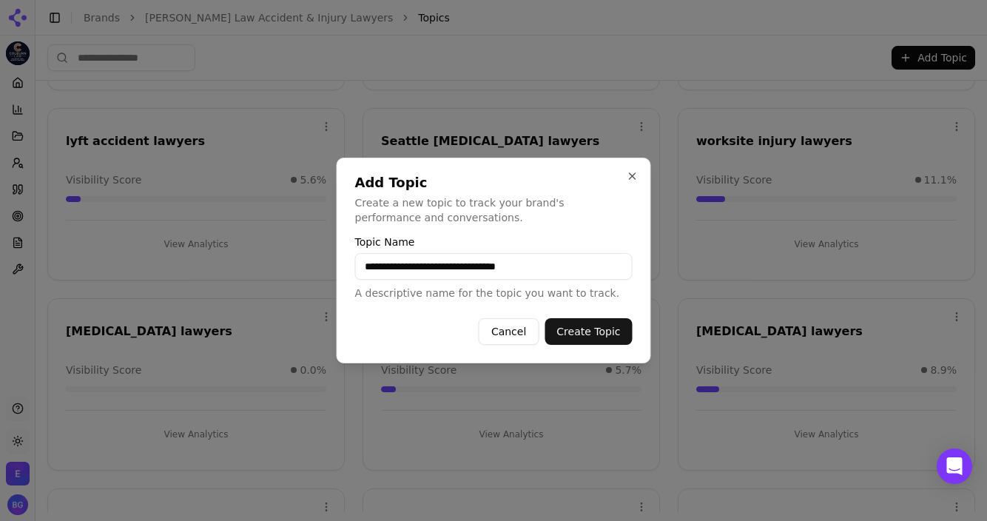
type input "**********"
click at [545, 318] on button "Create Topic" at bounding box center [588, 331] width 87 height 27
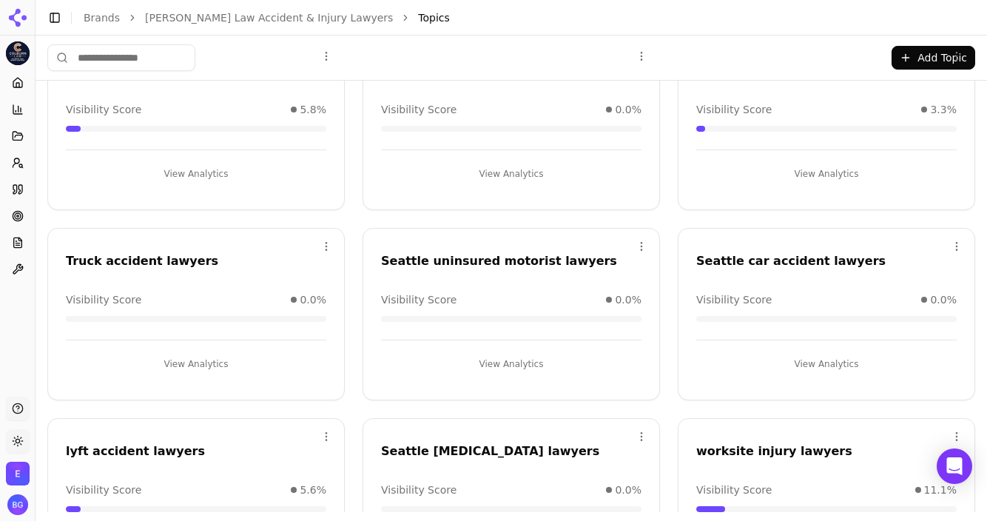
scroll to position [186, 0]
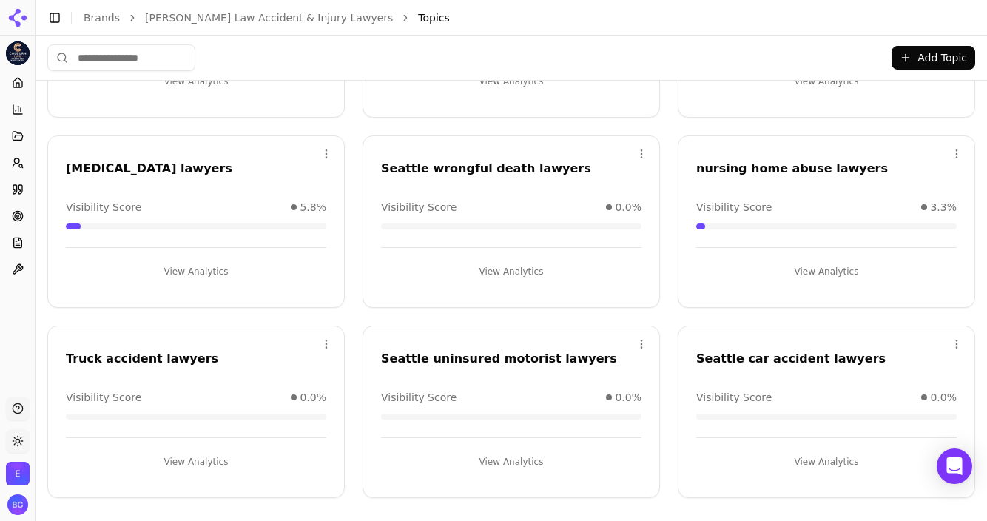
click at [717, 56] on button "Add Topic" at bounding box center [934, 58] width 84 height 24
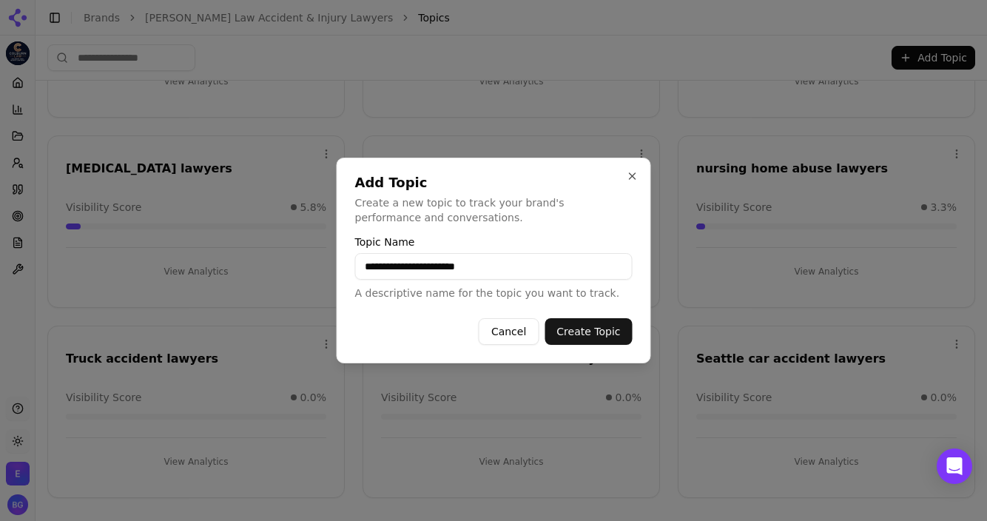
type input "**********"
click at [545, 318] on button "Create Topic" at bounding box center [588, 331] width 87 height 27
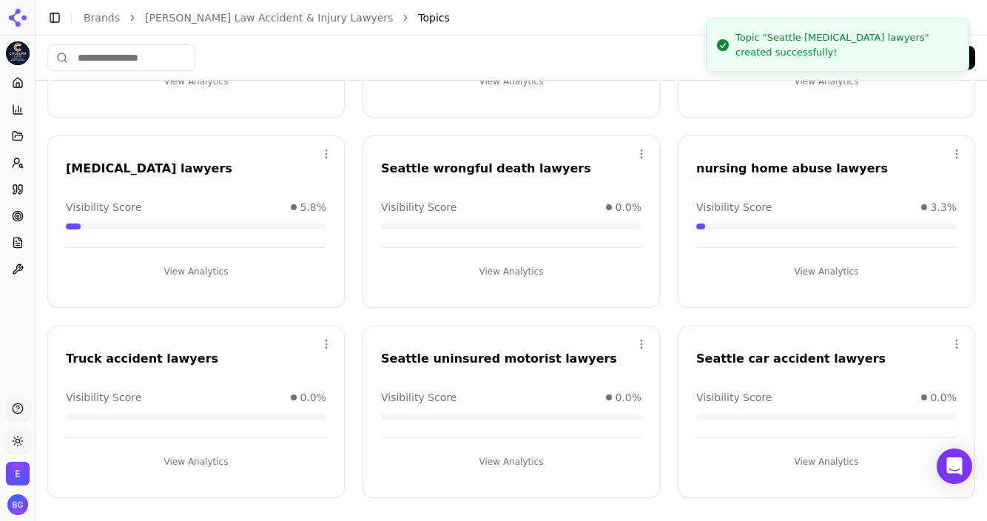
click at [717, 59] on button "Add Topic" at bounding box center [934, 58] width 84 height 24
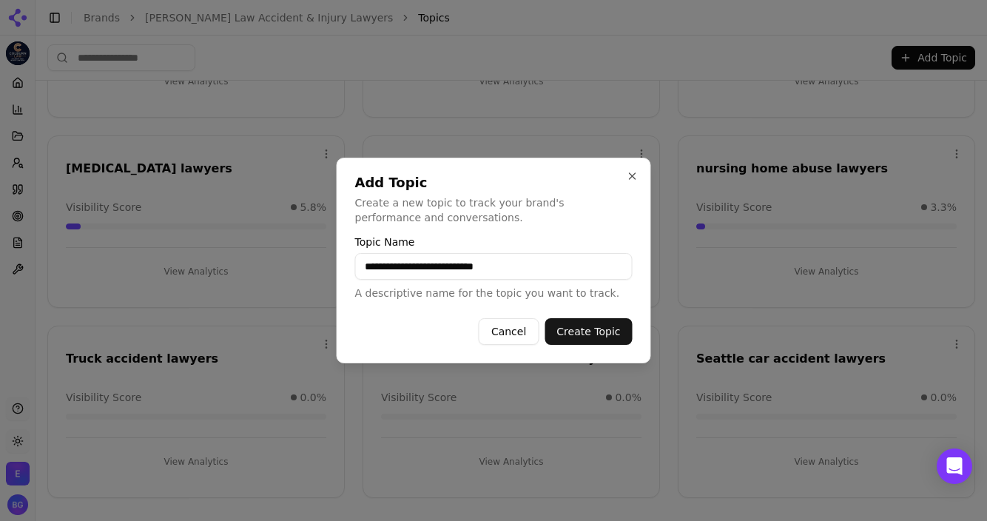
type input "**********"
click at [545, 318] on button "Create Topic" at bounding box center [588, 331] width 87 height 27
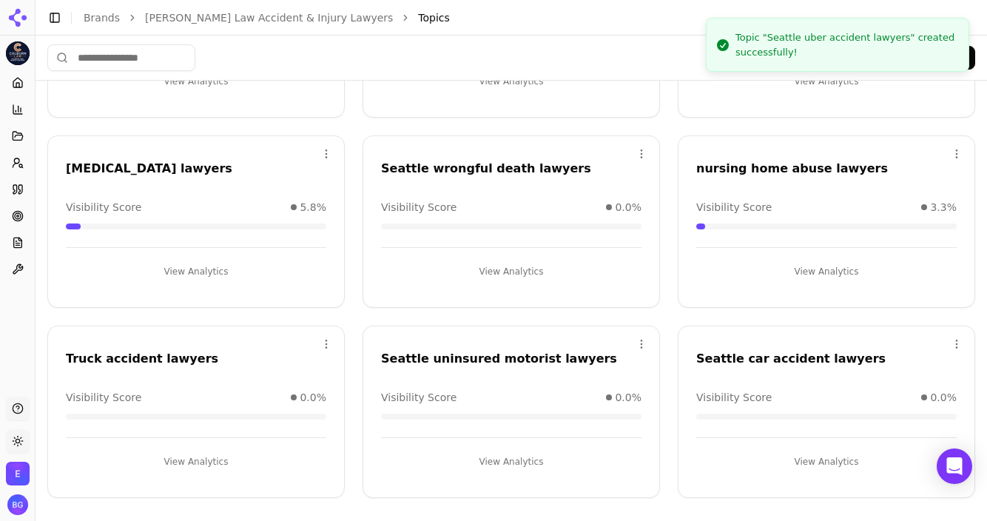
click at [717, 58] on button "Add Topic" at bounding box center [934, 58] width 84 height 24
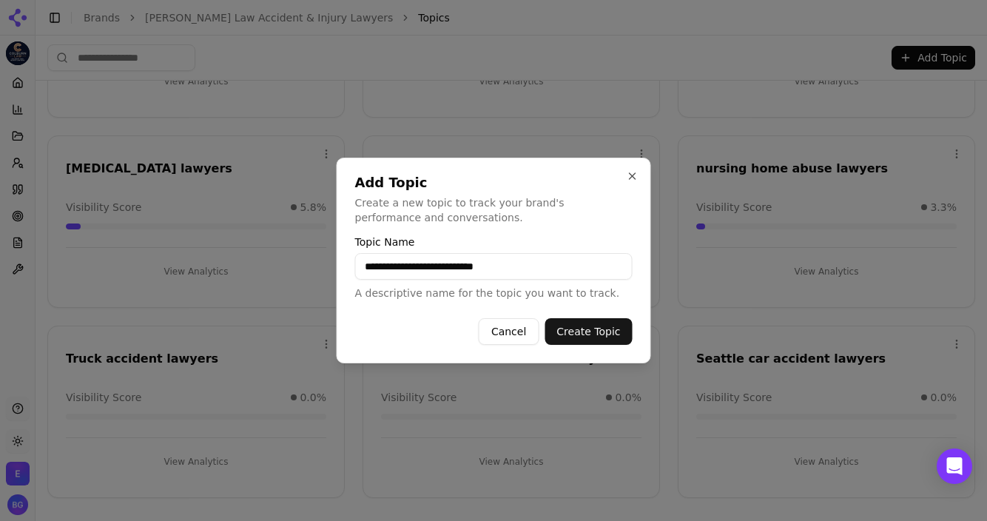
type input "**********"
click at [545, 318] on button "Create Topic" at bounding box center [588, 331] width 87 height 27
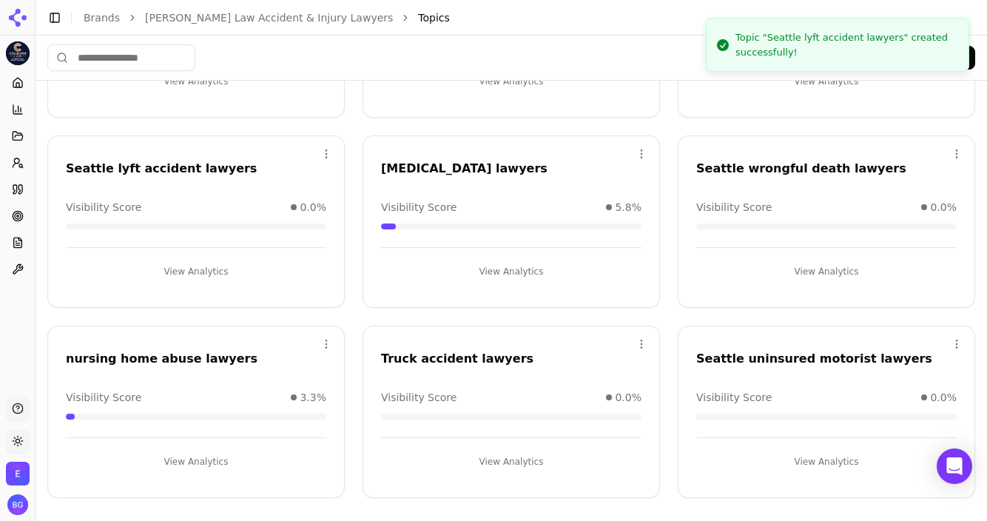
click at [717, 60] on button "Add Topic" at bounding box center [934, 58] width 84 height 24
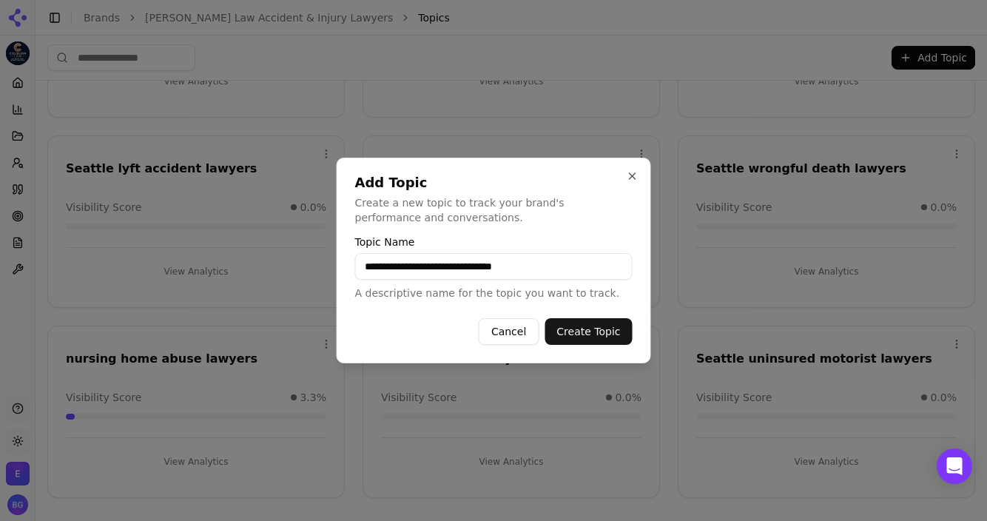
type input "**********"
click at [545, 318] on button "Create Topic" at bounding box center [588, 331] width 87 height 27
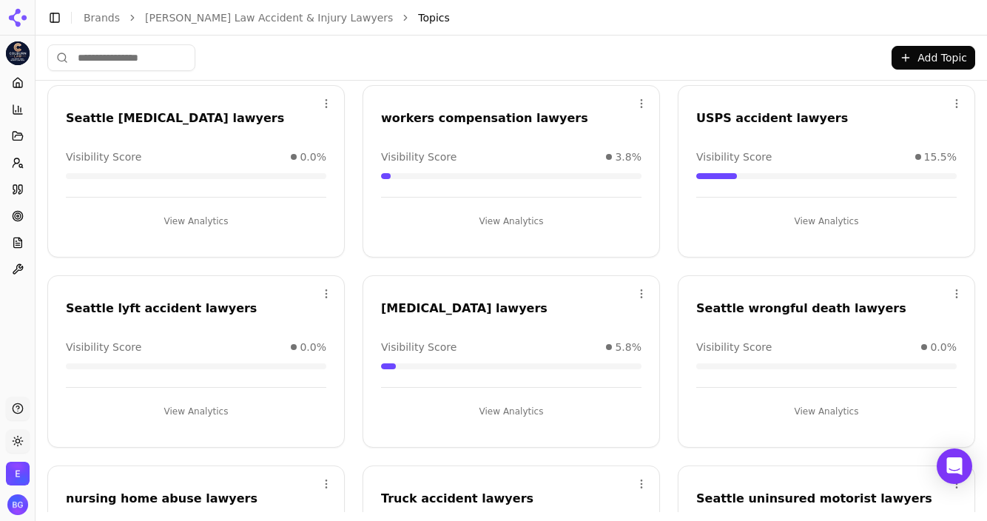
scroll to position [0, 0]
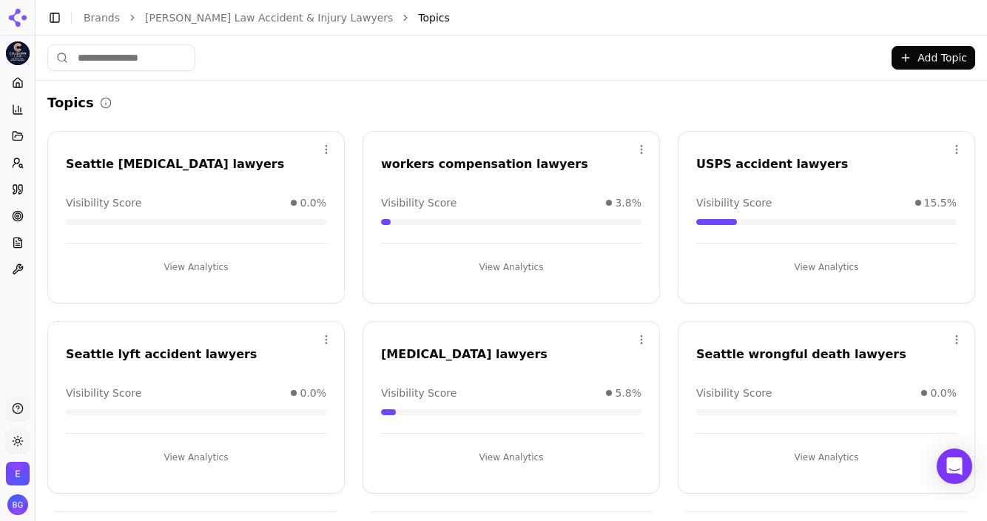
click at [717, 53] on button "Add Topic" at bounding box center [934, 58] width 84 height 24
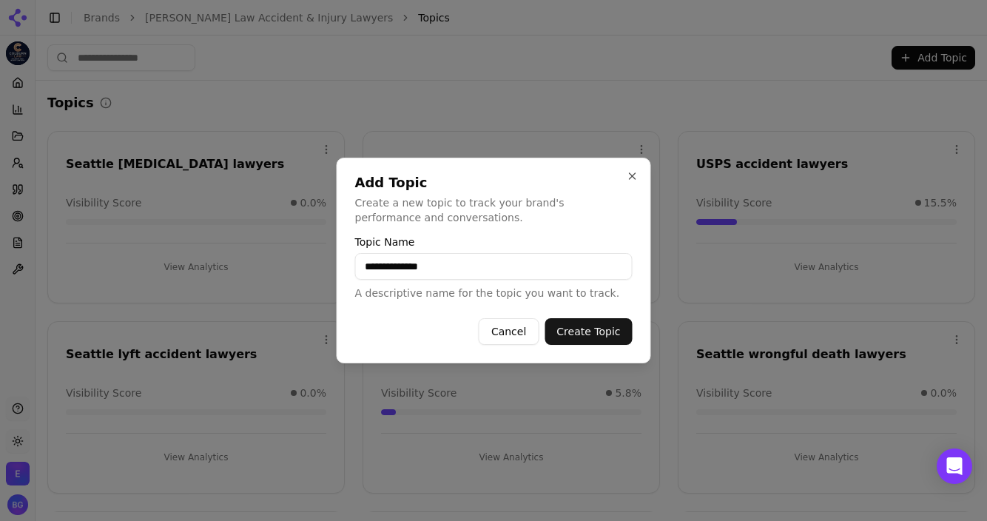
type input "**********"
click at [631, 175] on button "Close" at bounding box center [633, 176] width 12 height 12
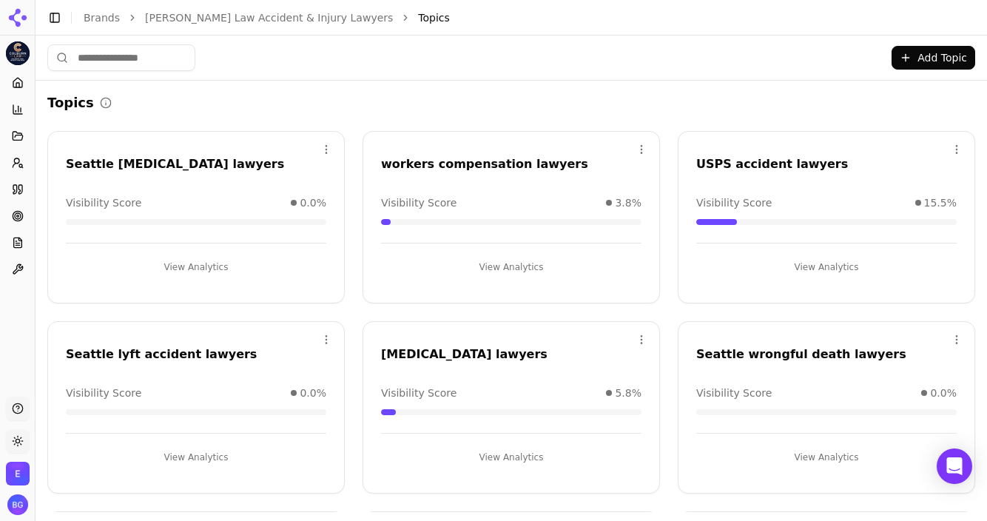
click at [717, 62] on button "Add Topic" at bounding box center [934, 58] width 84 height 24
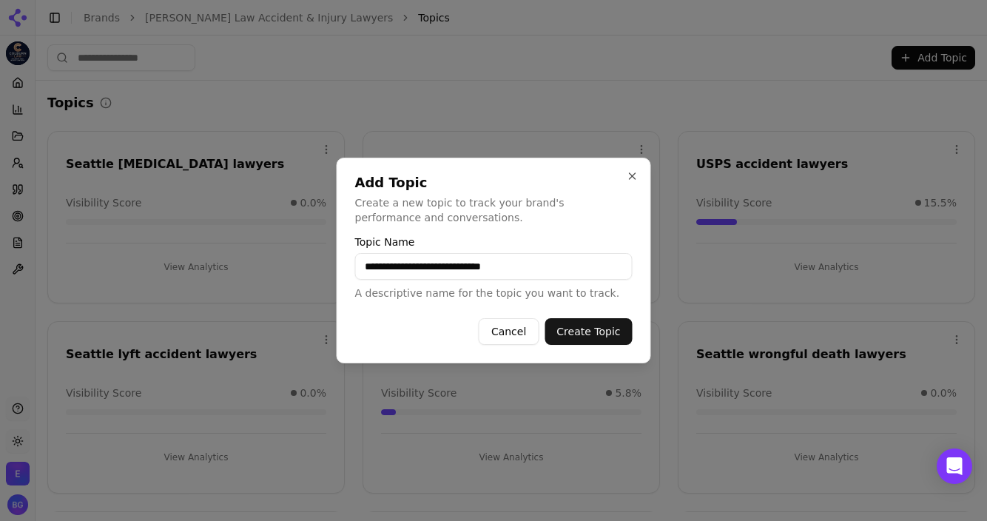
type input "**********"
click at [545, 318] on button "Create Topic" at bounding box center [588, 331] width 87 height 27
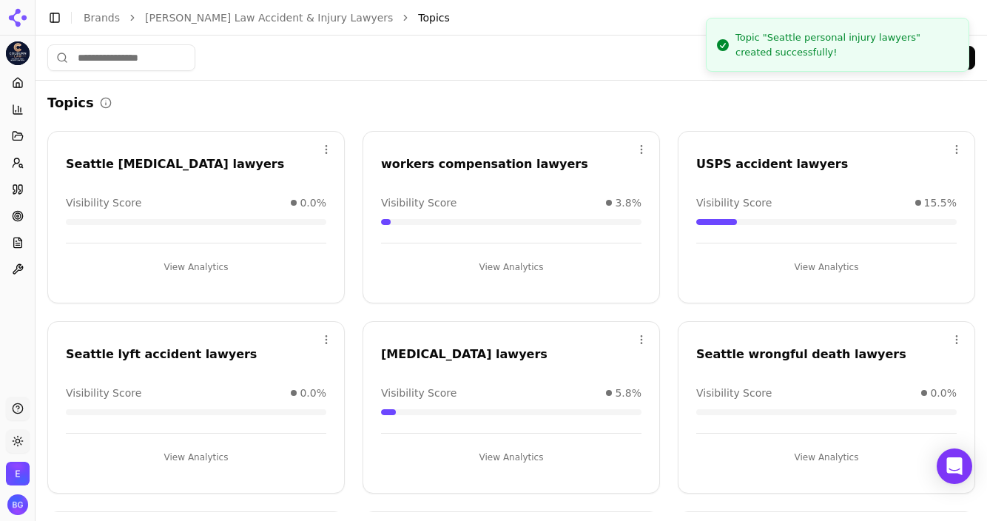
click at [717, 56] on button "Add Topic" at bounding box center [934, 58] width 84 height 24
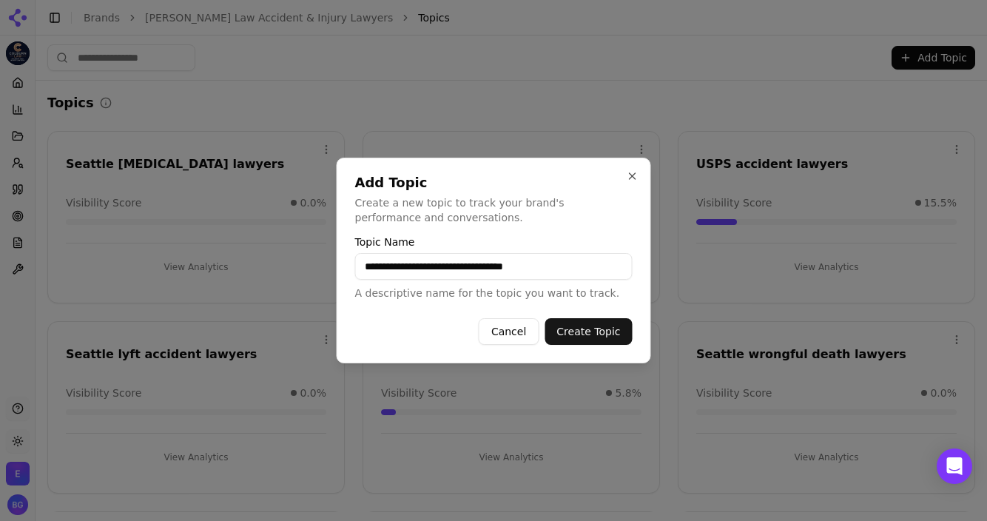
type input "**********"
click at [545, 318] on button "Create Topic" at bounding box center [588, 331] width 87 height 27
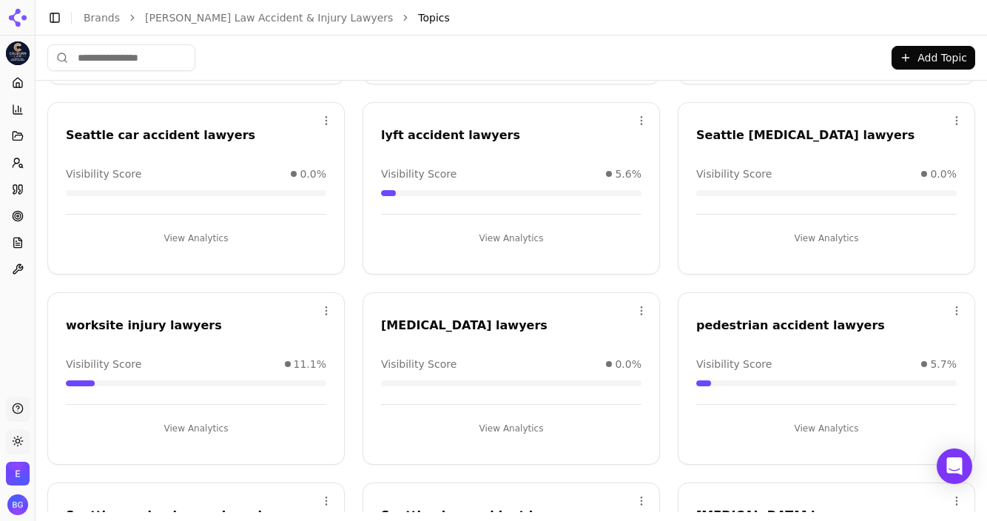
scroll to position [407, 0]
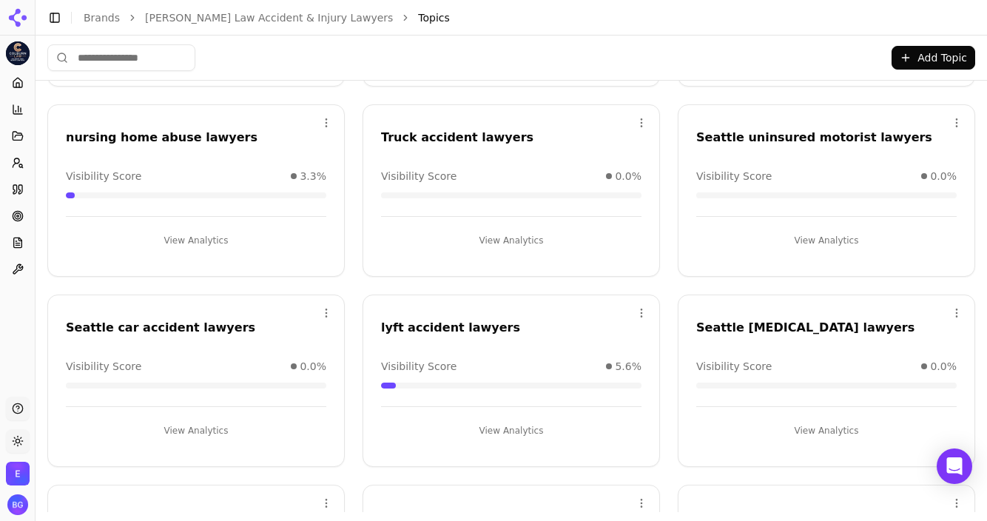
click at [717, 57] on button "Add Topic" at bounding box center [934, 58] width 84 height 24
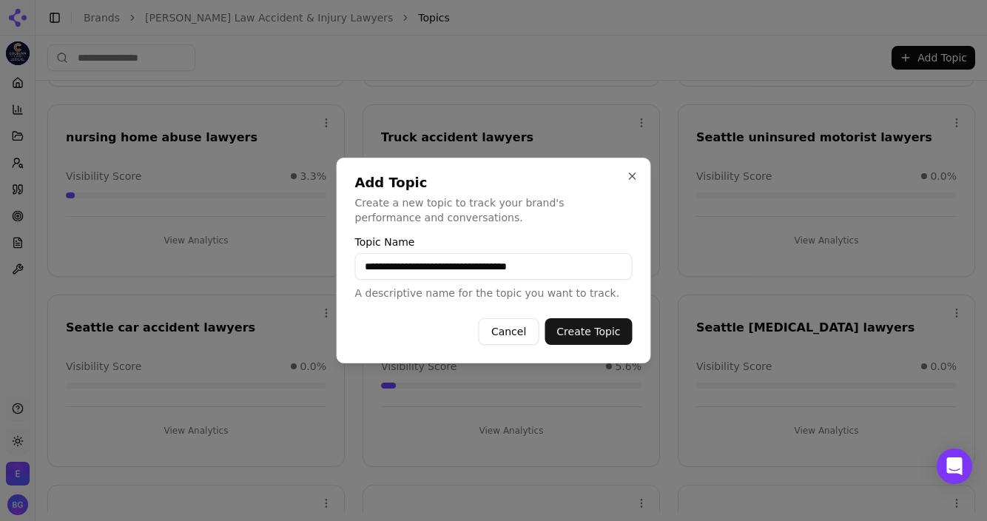
drag, startPoint x: 498, startPoint y: 269, endPoint x: 457, endPoint y: 269, distance: 41.4
click at [457, 269] on input "**********" at bounding box center [493, 266] width 277 height 27
type input "**********"
click at [545, 318] on button "Create Topic" at bounding box center [588, 331] width 87 height 27
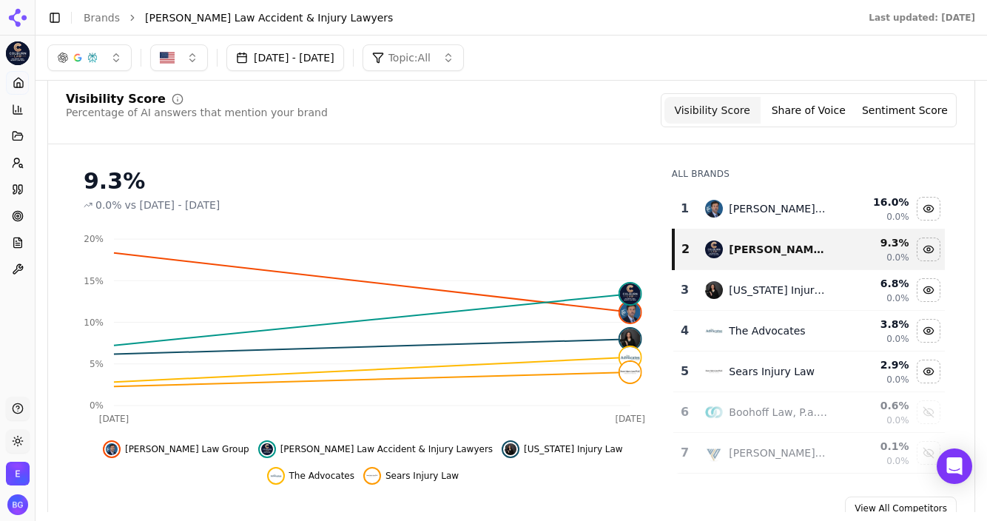
scroll to position [103, 0]
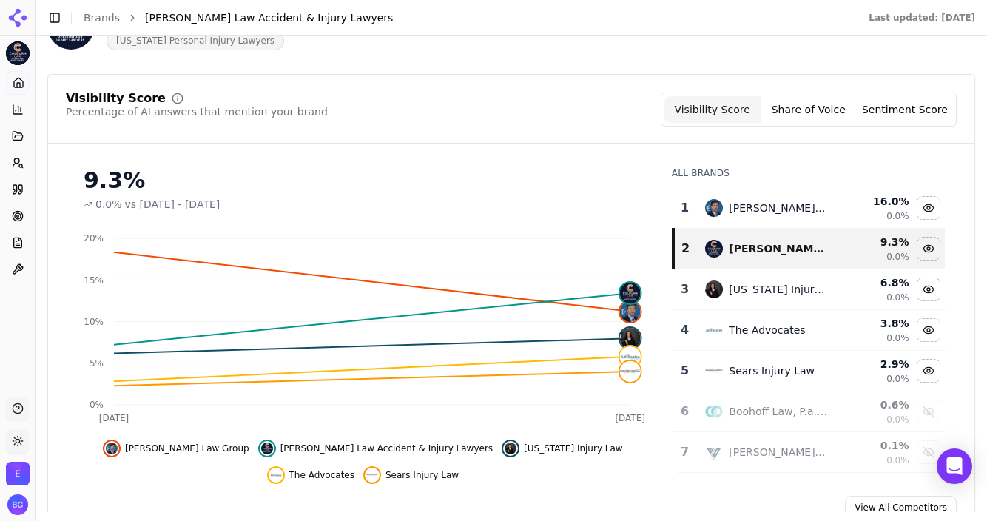
click at [717, 111] on button "Share of Voice" at bounding box center [809, 109] width 96 height 27
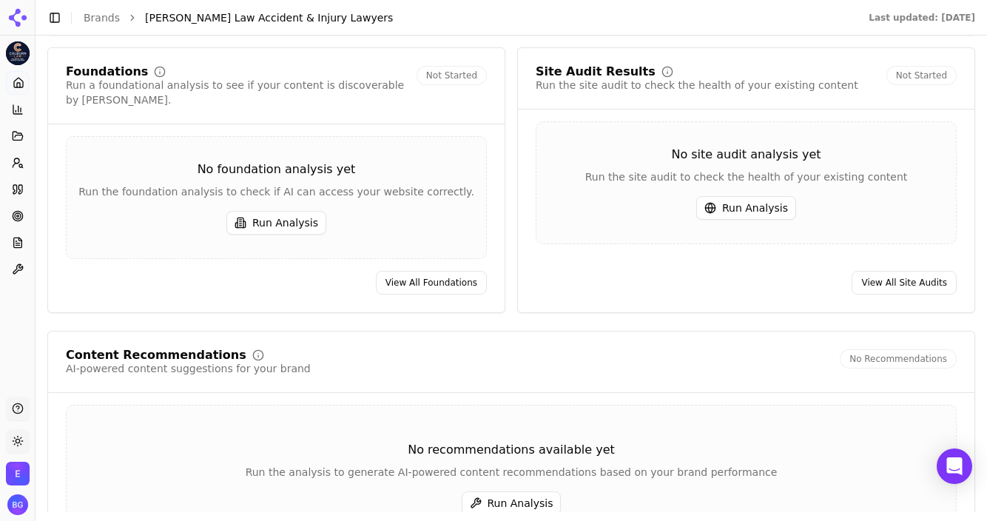
scroll to position [2053, 0]
click at [294, 210] on button "Run Analysis" at bounding box center [276, 222] width 100 height 24
click at [717, 195] on button "Run Analysis" at bounding box center [746, 207] width 100 height 24
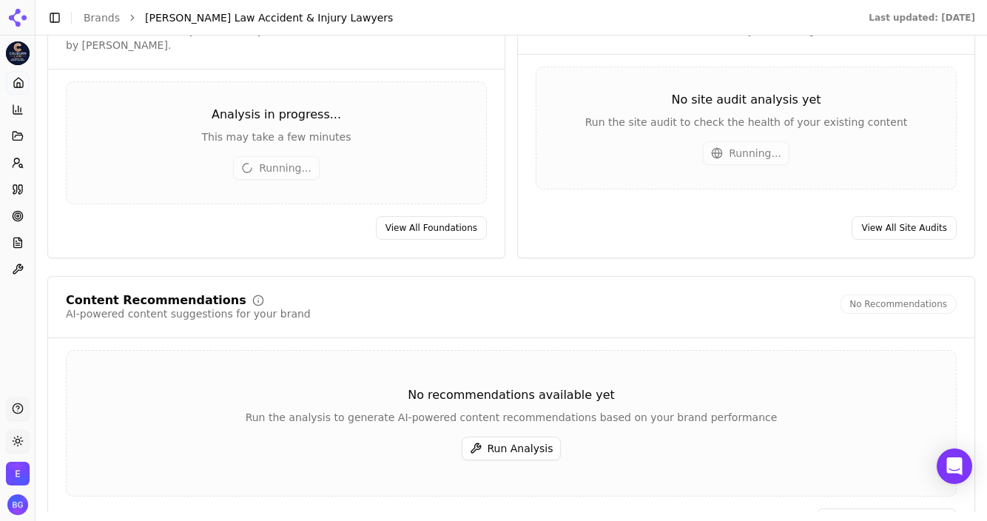
scroll to position [2117, 0]
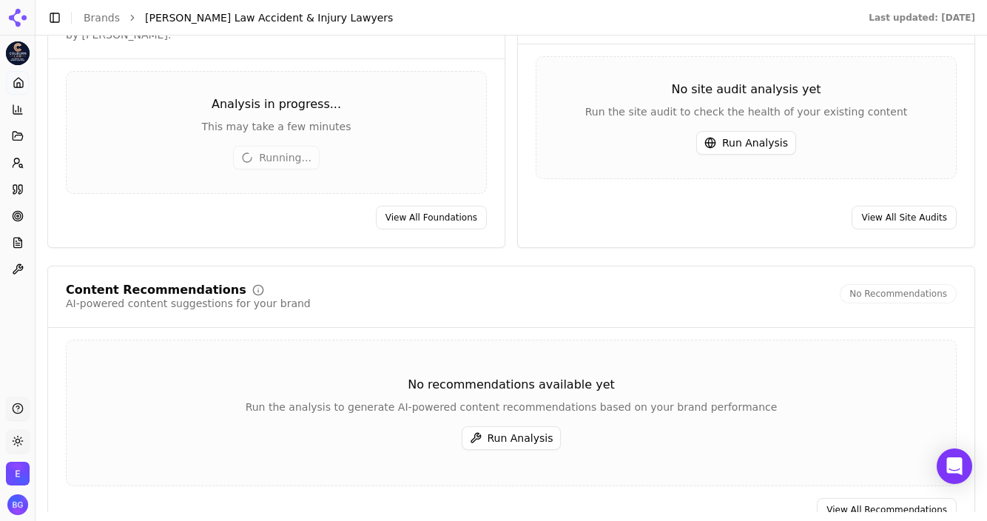
click at [525, 426] on button "Run Analysis" at bounding box center [512, 438] width 100 height 24
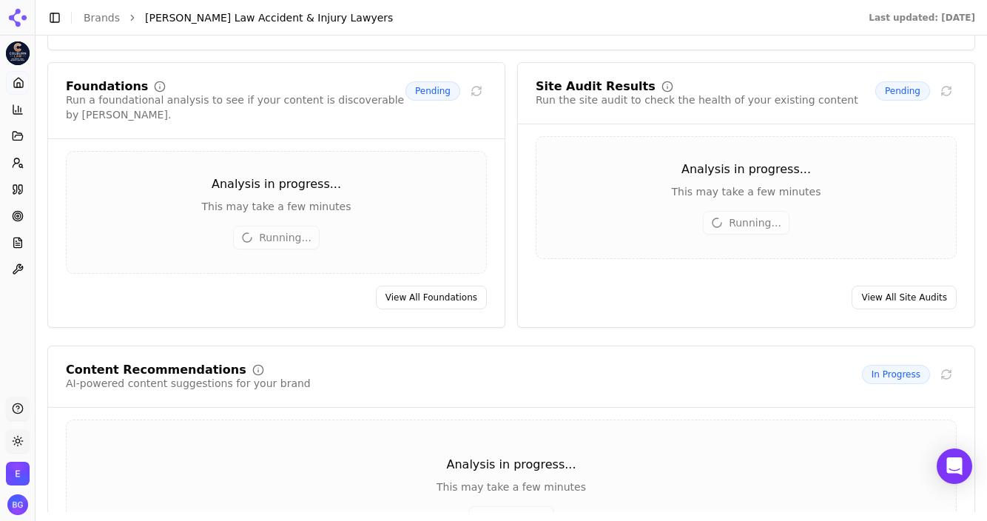
scroll to position [2042, 0]
